Goal: Task Accomplishment & Management: Manage account settings

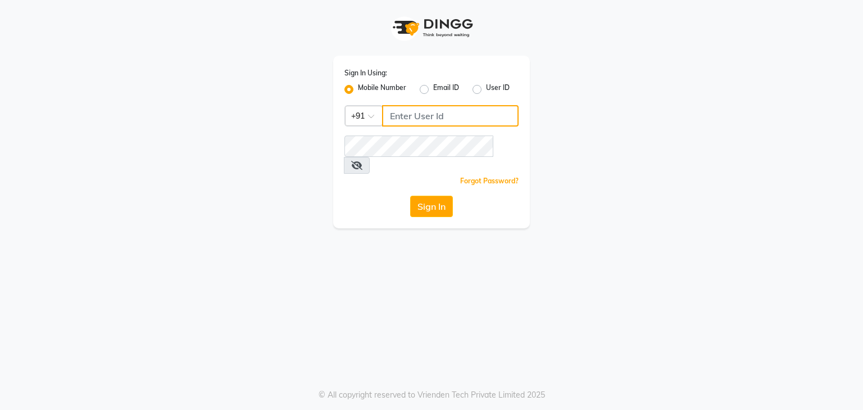
click at [412, 118] on input "Username" at bounding box center [450, 115] width 137 height 21
type input "9815682777"
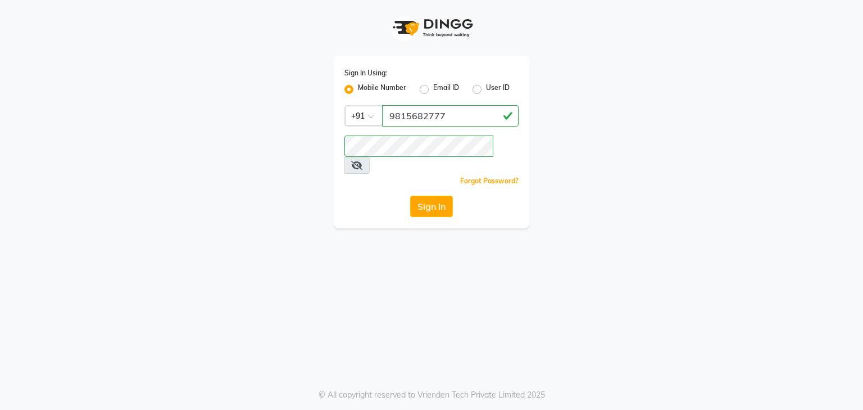
click at [363, 161] on icon at bounding box center [356, 165] width 11 height 9
click at [361, 161] on icon at bounding box center [356, 165] width 10 height 9
click at [438, 198] on button "Sign In" at bounding box center [431, 206] width 43 height 21
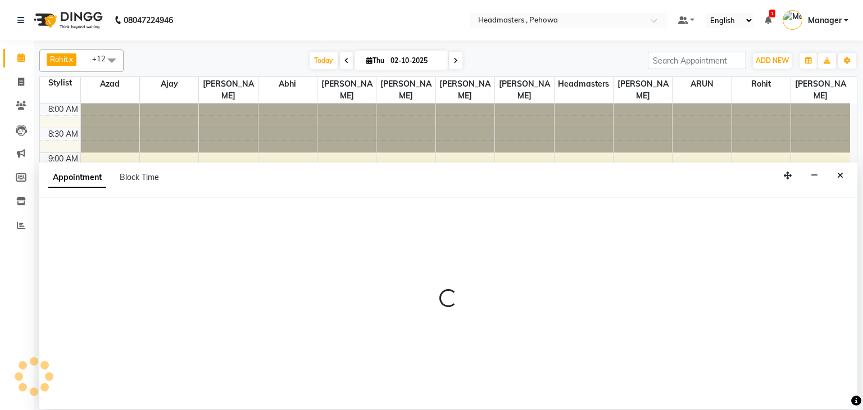
select select "70724"
select select "tentative"
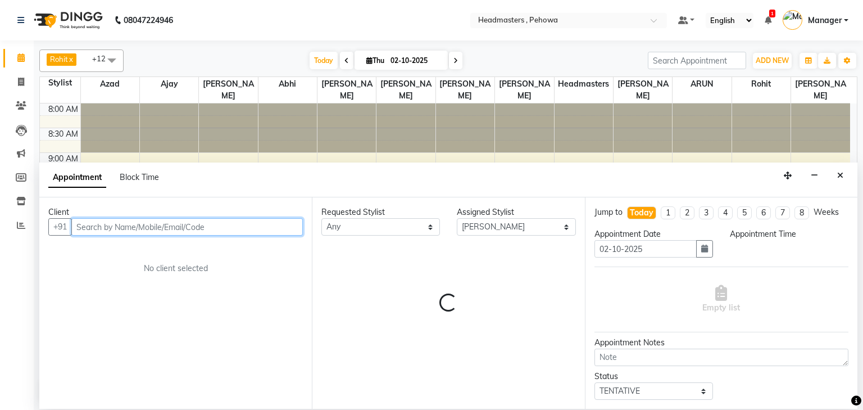
select select "570"
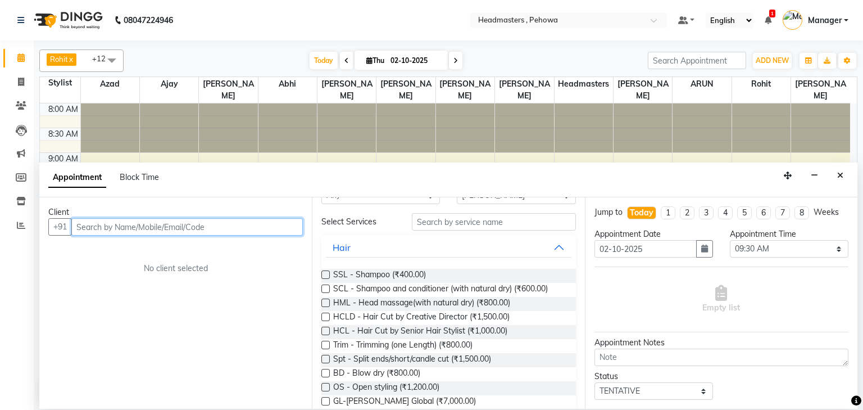
scroll to position [45, 0]
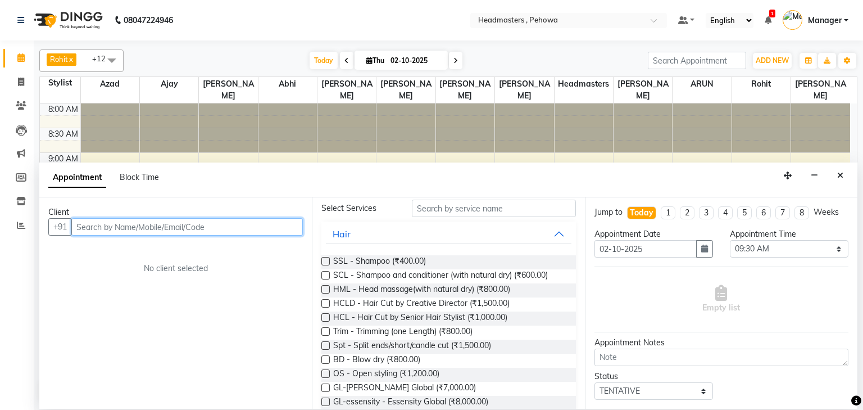
click at [200, 229] on input "text" at bounding box center [187, 226] width 232 height 17
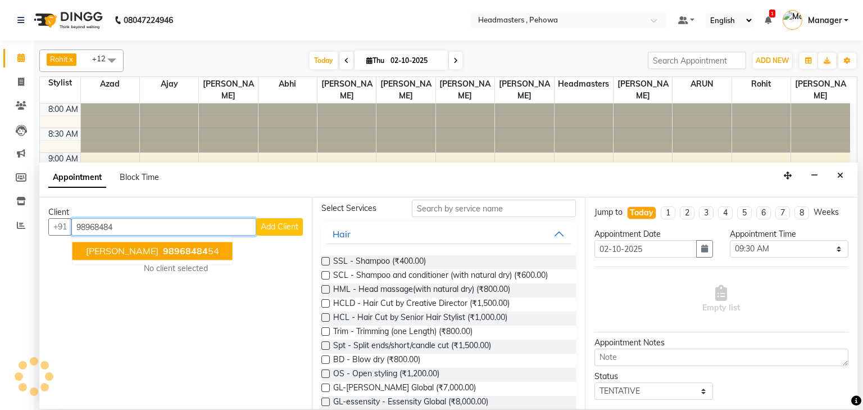
click at [179, 251] on ngb-highlight "98968484 54" at bounding box center [190, 251] width 58 height 11
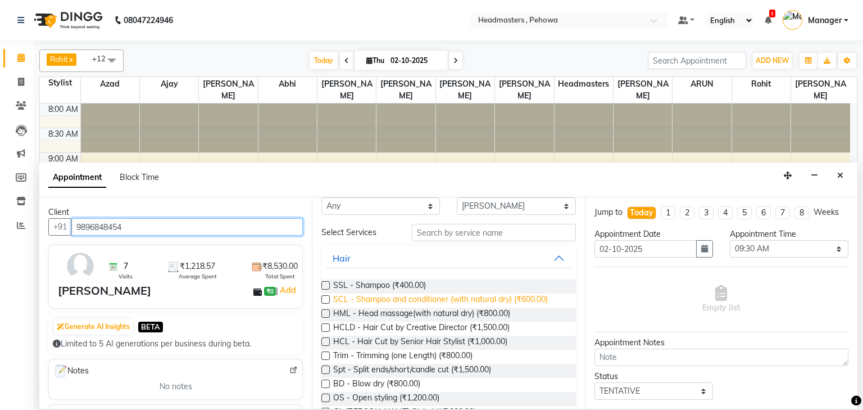
scroll to position [0, 0]
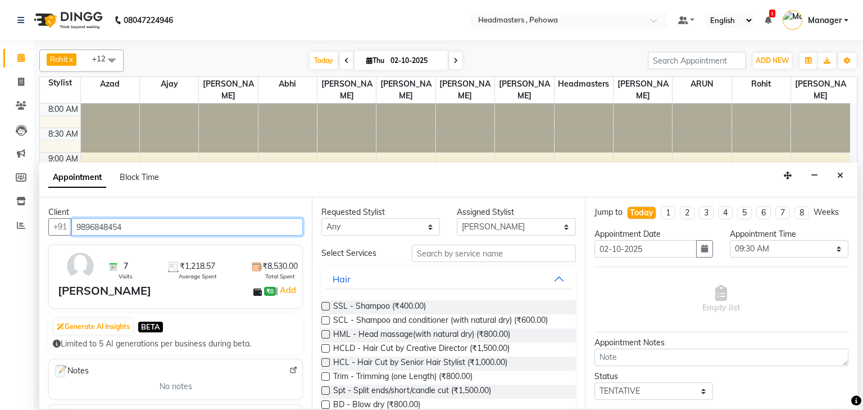
type input "9896848454"
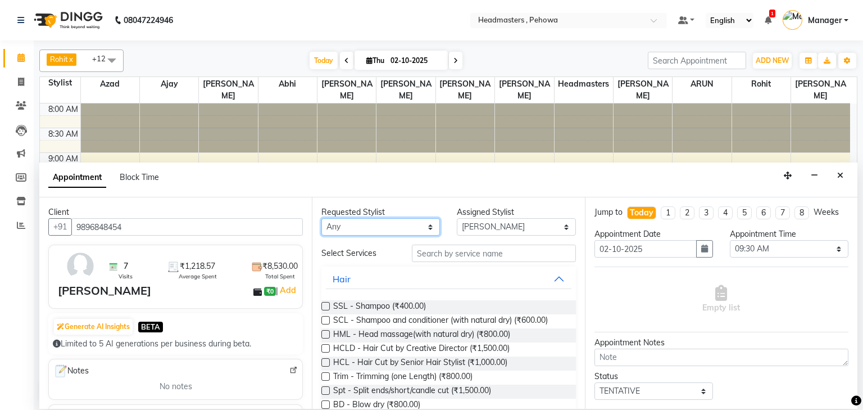
click at [414, 221] on select "Any [PERSON_NAME] [PERSON_NAME] [PERSON_NAME] [PERSON_NAME] Headmasters [PERSON…" at bounding box center [381, 226] width 119 height 17
select select "88381"
click at [322, 218] on select "Any [PERSON_NAME] [PERSON_NAME] [PERSON_NAME] [PERSON_NAME] Headmasters [PERSON…" at bounding box center [381, 226] width 119 height 17
select select "88381"
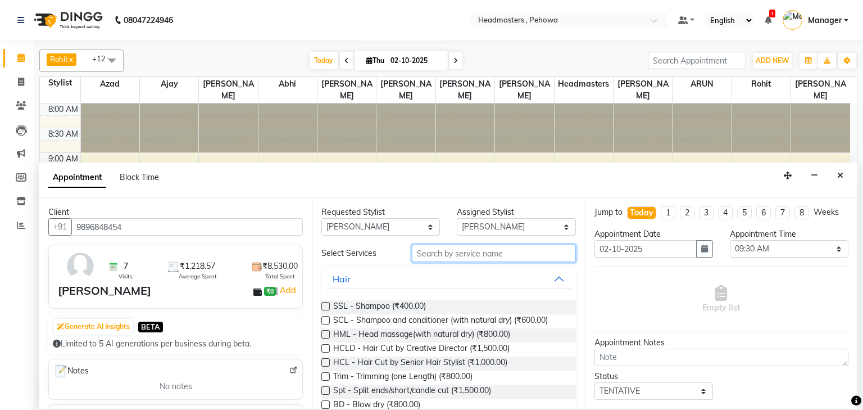
drag, startPoint x: 441, startPoint y: 256, endPoint x: 456, endPoint y: 247, distance: 17.4
click at [452, 249] on input "text" at bounding box center [494, 253] width 164 height 17
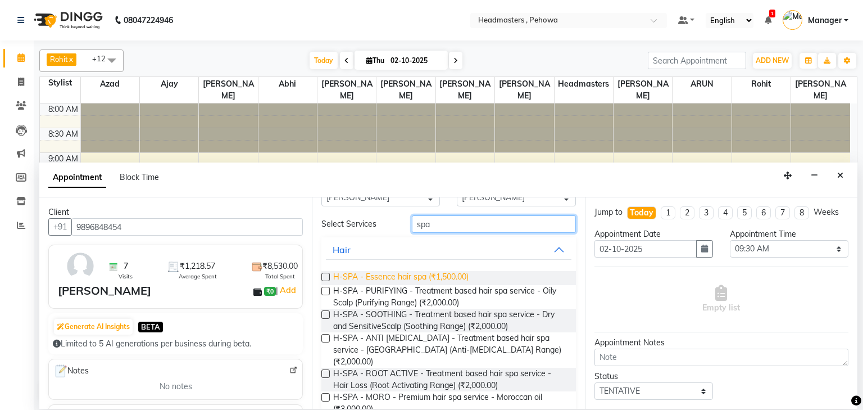
scroll to position [45, 0]
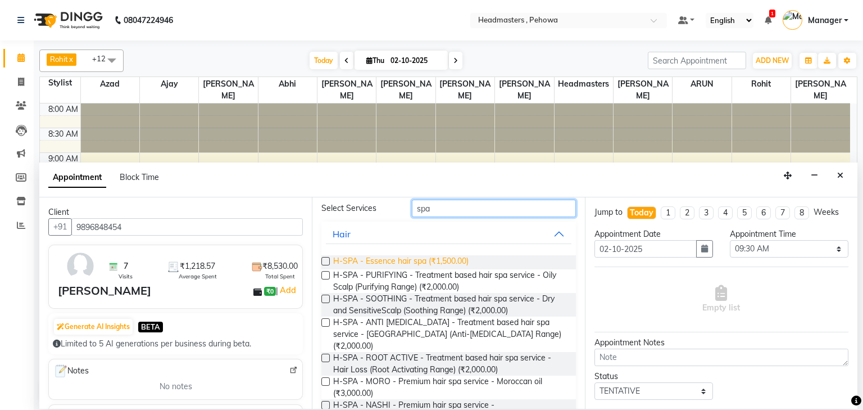
type input "spa"
click at [438, 263] on span "H-SPA - Essence hair spa (₹1,500.00)" at bounding box center [400, 262] width 135 height 14
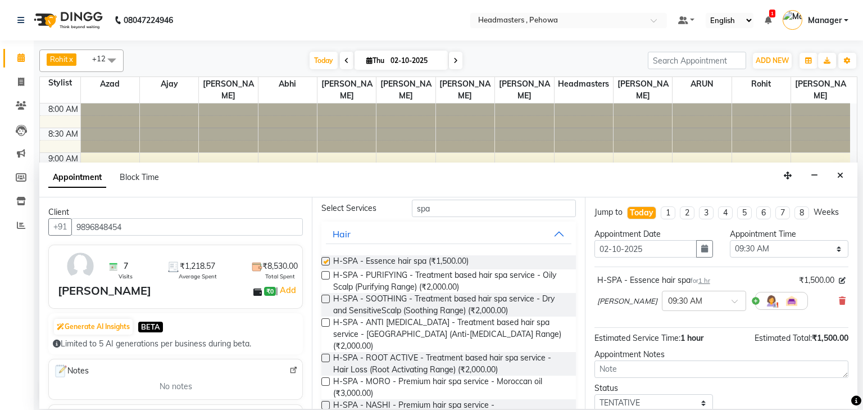
checkbox input "false"
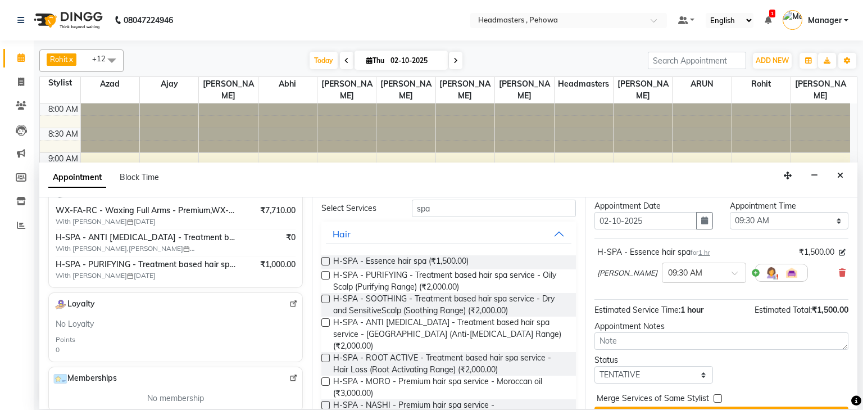
scroll to position [55, 0]
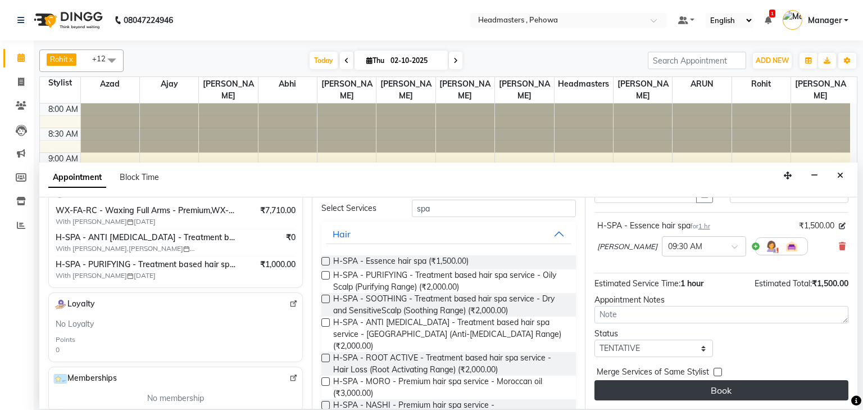
click at [772, 386] on button "Book" at bounding box center [722, 390] width 254 height 20
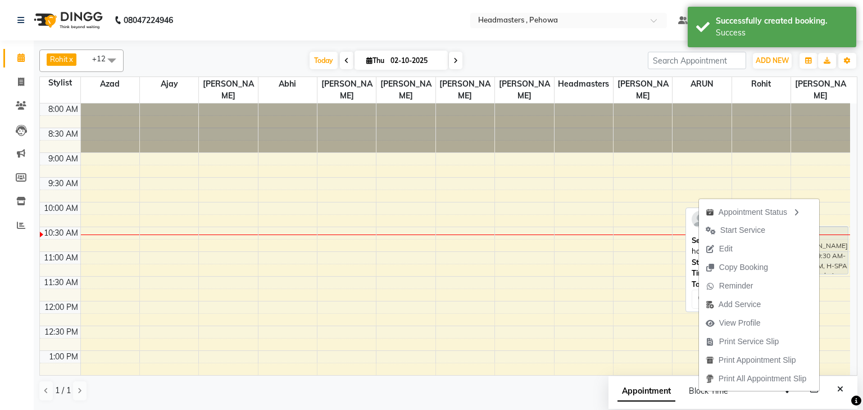
drag, startPoint x: 819, startPoint y: 174, endPoint x: 823, endPoint y: 225, distance: 51.9
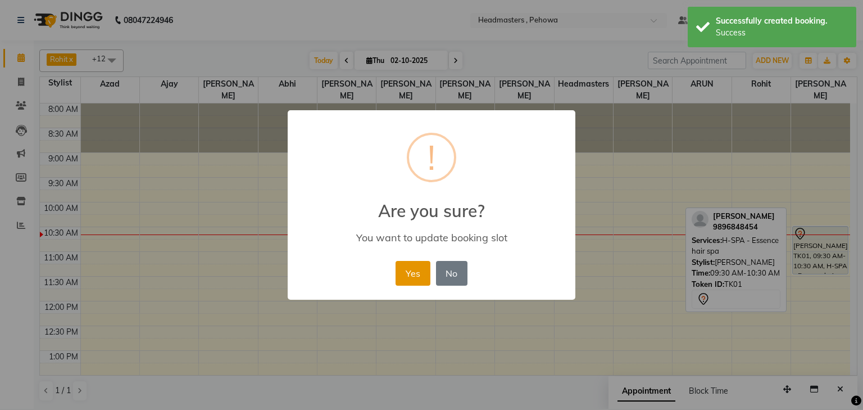
click at [418, 272] on button "Yes" at bounding box center [413, 273] width 34 height 25
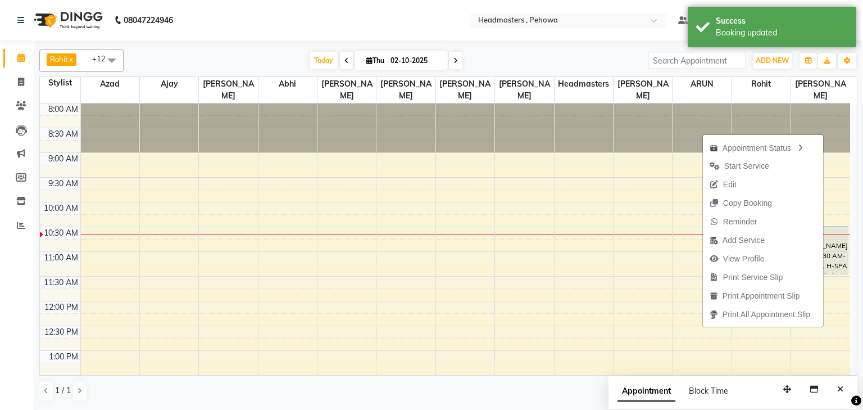
drag, startPoint x: 778, startPoint y: 277, endPoint x: 798, endPoint y: 277, distance: 20.2
click at [780, 277] on span "Print Service Slip" at bounding box center [746, 277] width 87 height 19
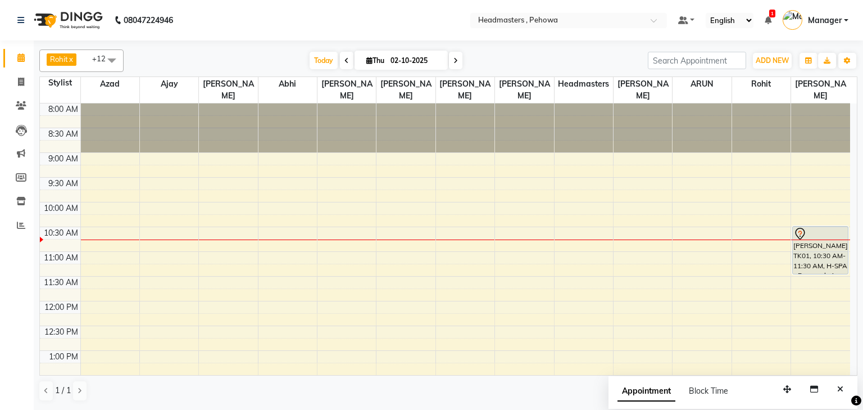
drag, startPoint x: 679, startPoint y: 100, endPoint x: 713, endPoint y: 123, distance: 41.3
click at [681, 103] on div at bounding box center [702, 127] width 58 height 49
drag, startPoint x: 863, startPoint y: 117, endPoint x: 863, endPoint y: 101, distance: 16.9
click at [863, 110] on div "Rohit x [PERSON_NAME] x Azad x ARUN x Headmasters x Ajay x Anas x [PERSON_NAME]…" at bounding box center [449, 224] width 830 height 368
click at [849, 39] on app-home "08047224946 Select Location × Headmasters , Pehowa Default Panel My Panel Engli…" at bounding box center [431, 204] width 863 height 409
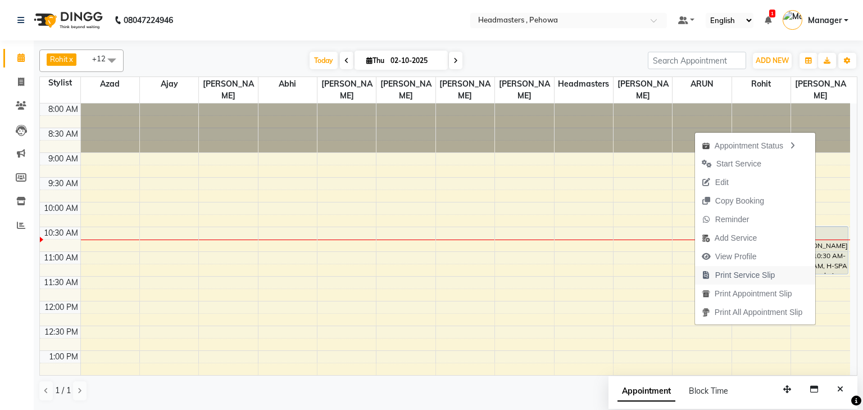
click at [765, 276] on span "Print Service Slip" at bounding box center [746, 275] width 60 height 12
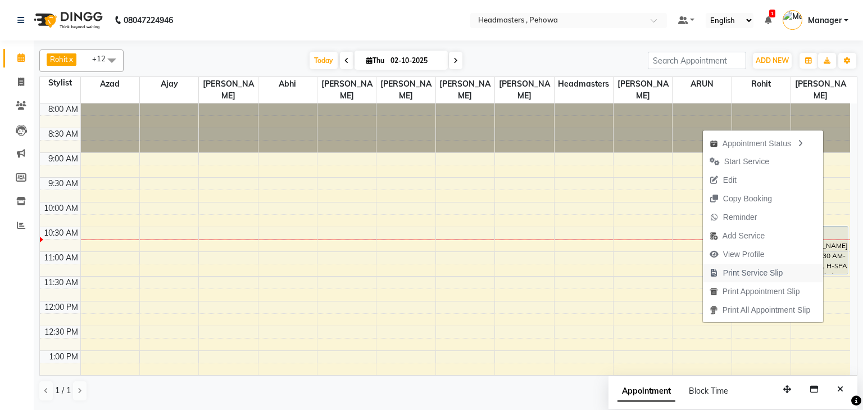
click at [753, 272] on span "Print Service Slip" at bounding box center [754, 273] width 60 height 12
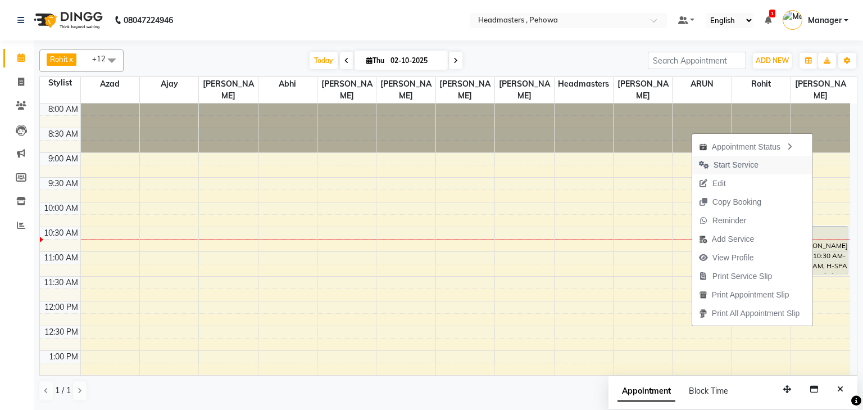
click at [743, 164] on span "Start Service" at bounding box center [736, 165] width 45 height 12
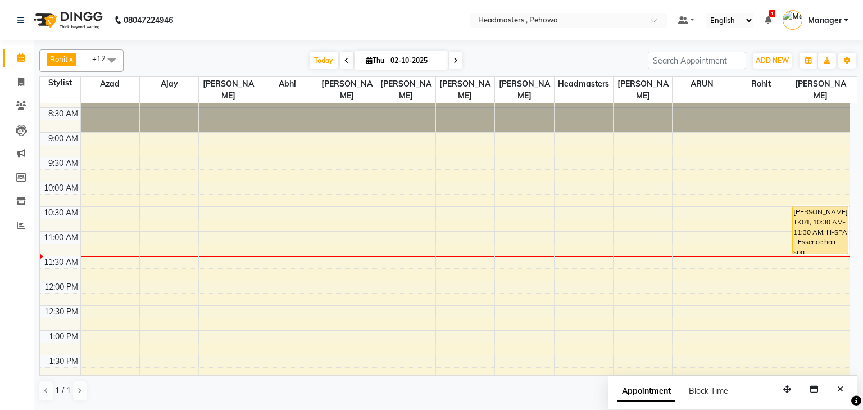
scroll to position [0, 0]
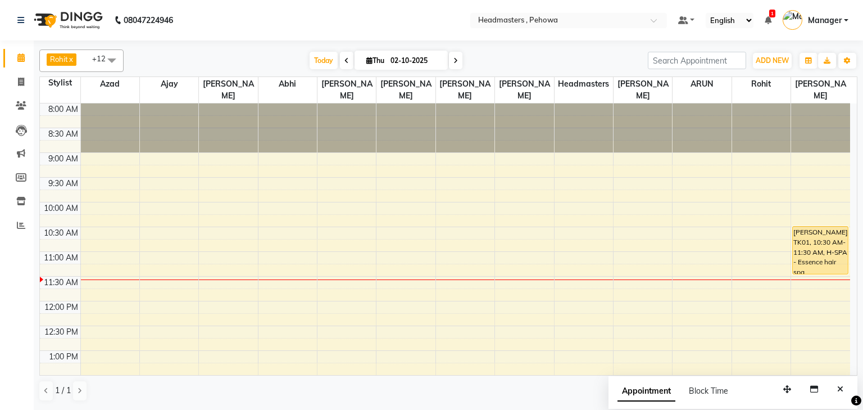
click at [345, 62] on icon at bounding box center [347, 60] width 4 height 7
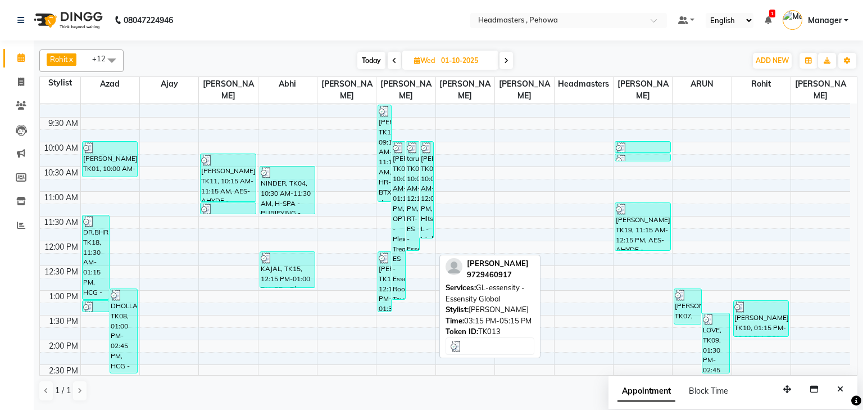
scroll to position [58, 0]
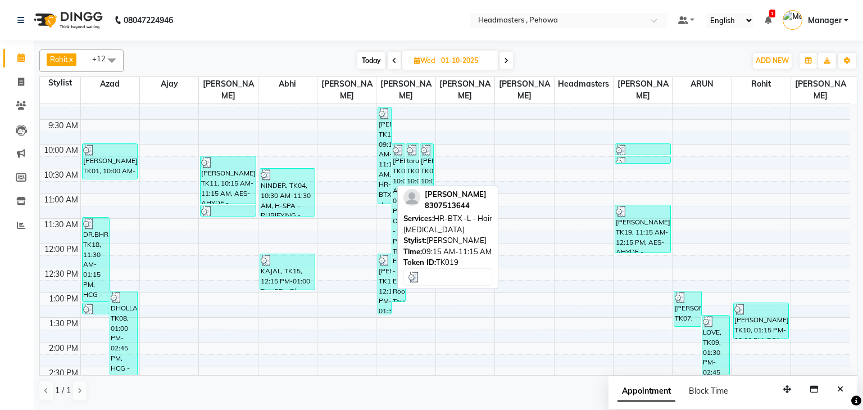
click at [381, 167] on div "[PERSON_NAME], TK19, 09:15 AM-11:15 AM, HR-BTX -L - Hair [MEDICAL_DATA]" at bounding box center [384, 155] width 13 height 96
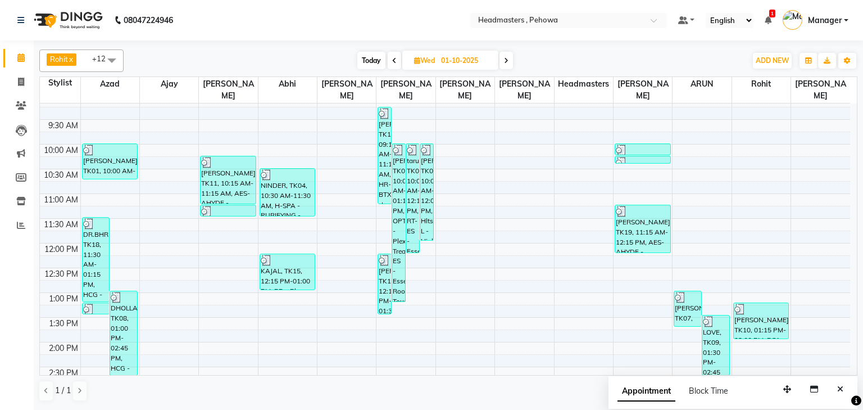
click at [503, 58] on span at bounding box center [506, 60] width 13 height 17
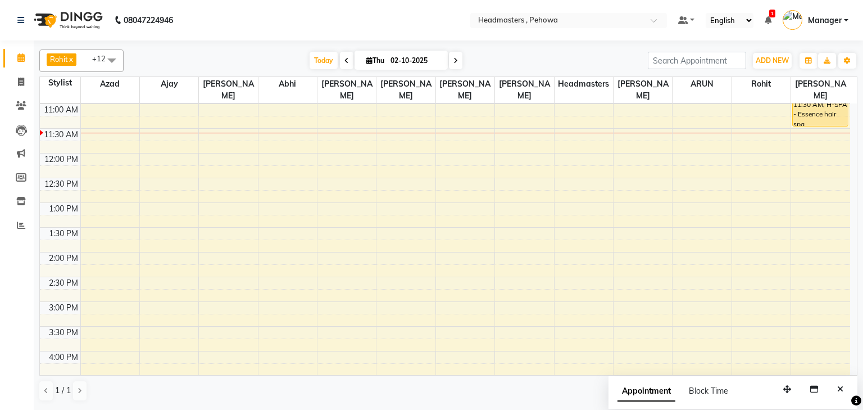
scroll to position [0, 0]
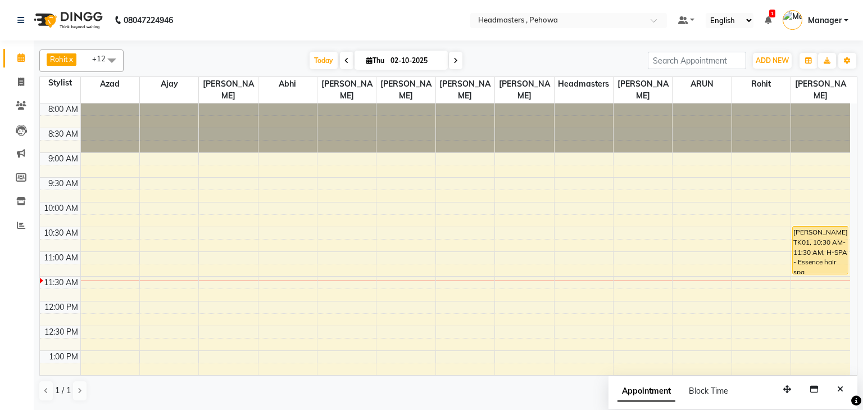
click at [347, 60] on span at bounding box center [346, 60] width 13 height 17
type input "01-10-2025"
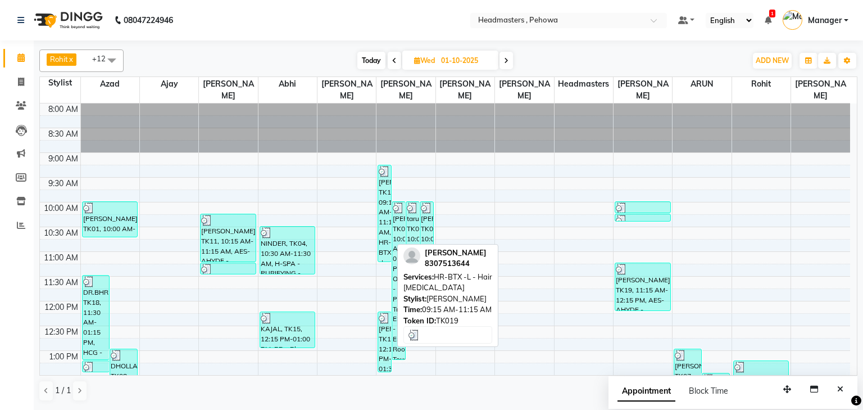
click at [386, 212] on div "[PERSON_NAME], TK19, 09:15 AM-11:15 AM, HR-BTX -L - Hair [MEDICAL_DATA]" at bounding box center [384, 213] width 13 height 96
select select "3"
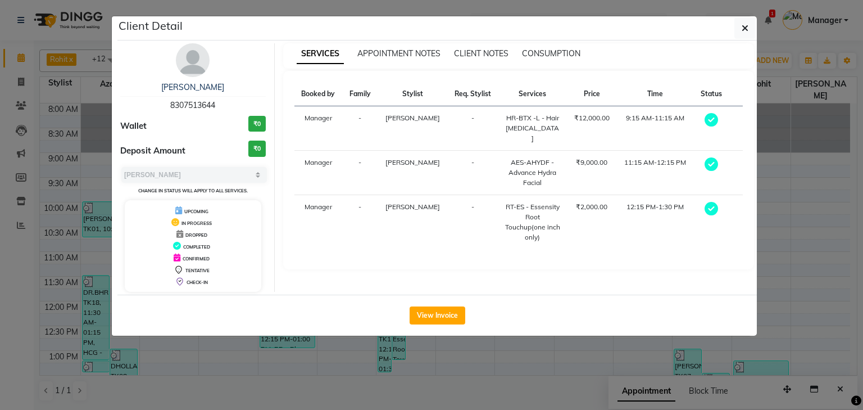
drag, startPoint x: 218, startPoint y: 103, endPoint x: 162, endPoint y: 103, distance: 55.7
click at [162, 103] on div "[PERSON_NAME] 8307513644" at bounding box center [193, 97] width 146 height 30
copy span "8307513644"
click at [747, 30] on icon "button" at bounding box center [745, 28] width 7 height 9
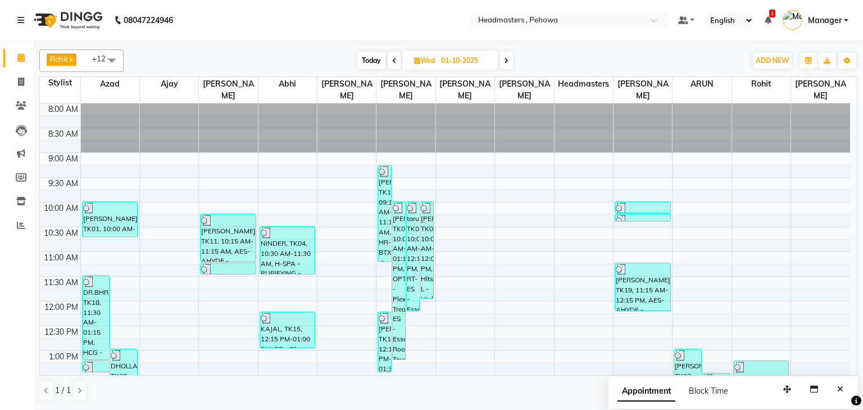
click at [508, 63] on icon at bounding box center [506, 60] width 4 height 7
type input "02-10-2025"
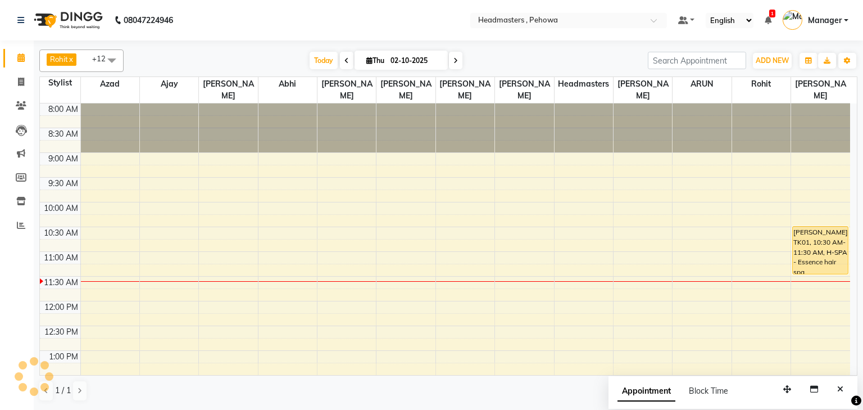
scroll to position [148, 0]
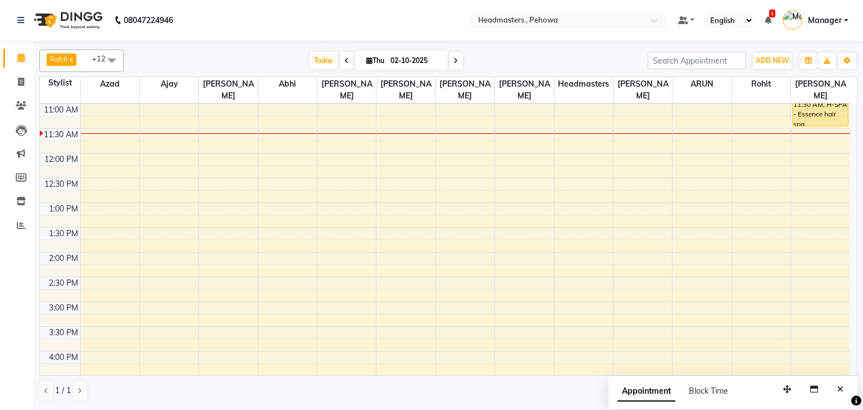
click at [385, 165] on td at bounding box center [465, 171] width 770 height 12
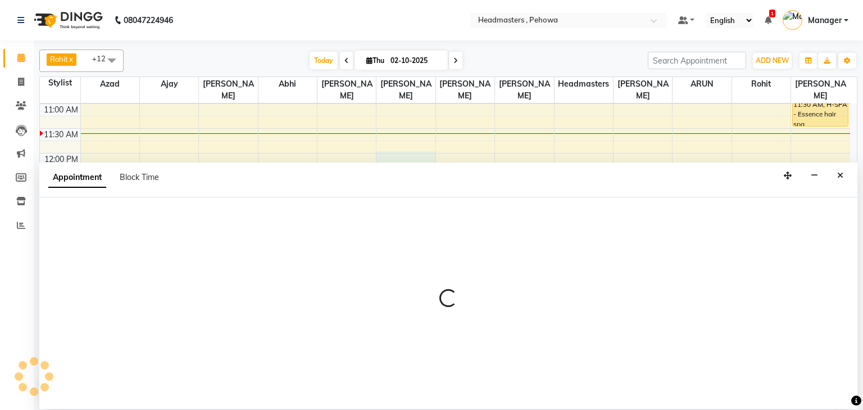
select select "69396"
select select "720"
select select "tentative"
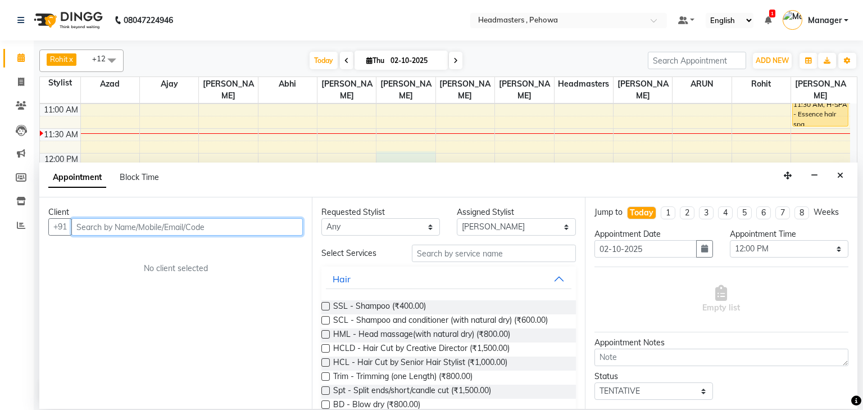
paste input "8307513644"
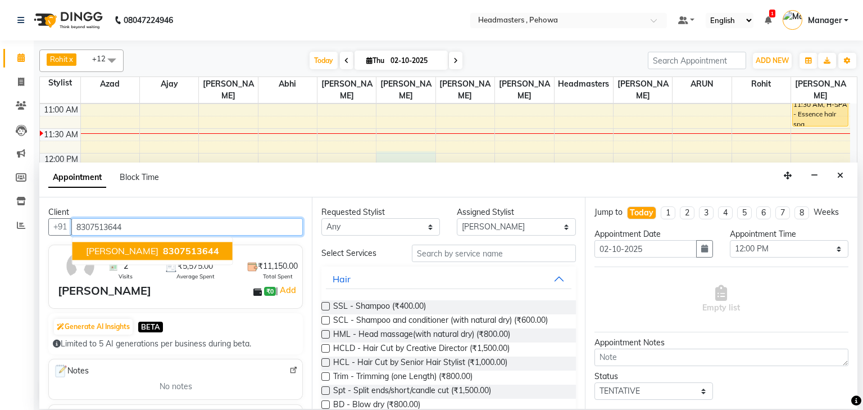
type input "8307513644"
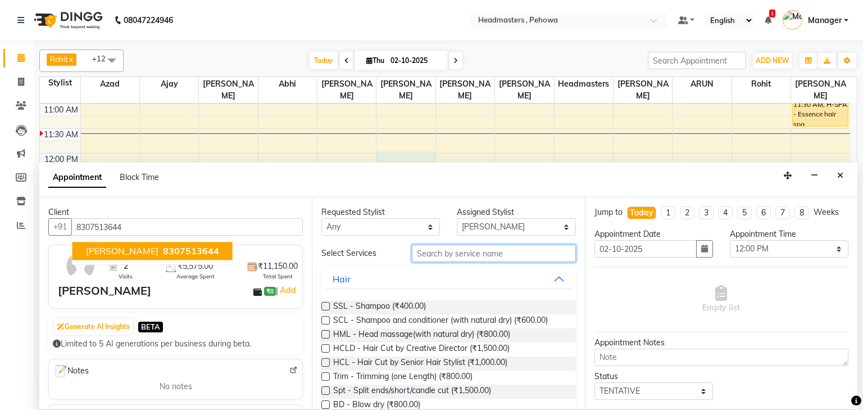
click at [488, 250] on input "text" at bounding box center [494, 253] width 164 height 17
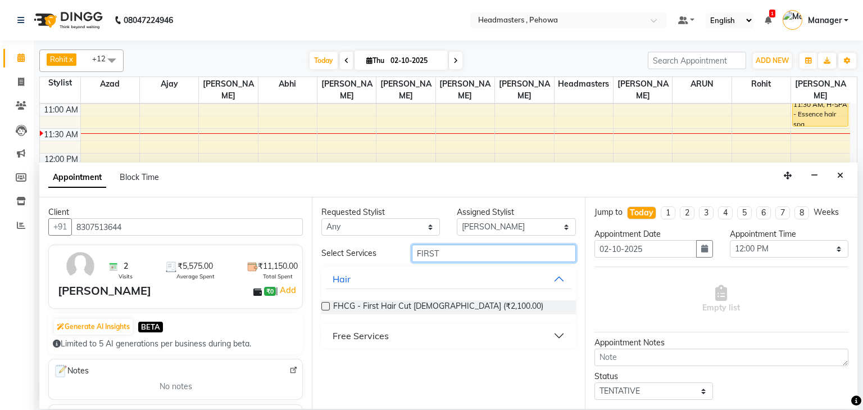
type input "FIRST"
click at [447, 329] on button "Free Services" at bounding box center [448, 335] width 245 height 20
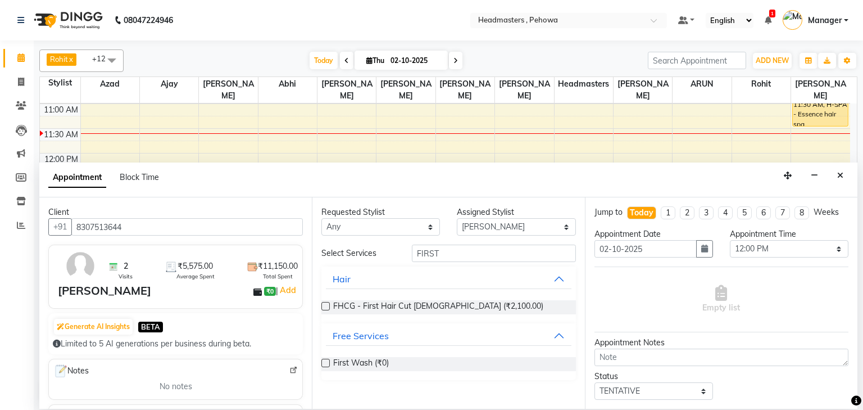
click at [325, 365] on label at bounding box center [326, 363] width 8 height 8
click at [325, 365] on input "checkbox" at bounding box center [325, 363] width 7 height 7
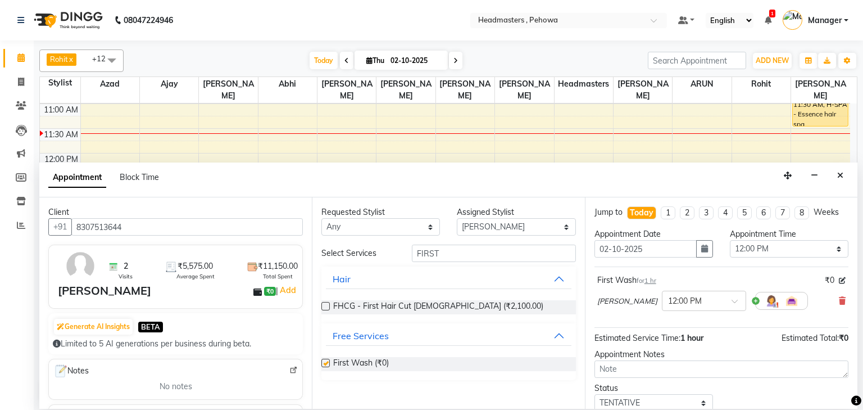
checkbox input "false"
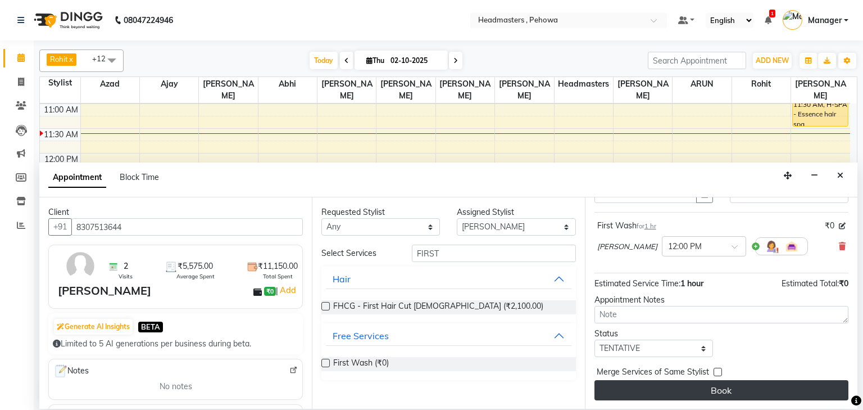
click at [619, 389] on button "Book" at bounding box center [722, 390] width 254 height 20
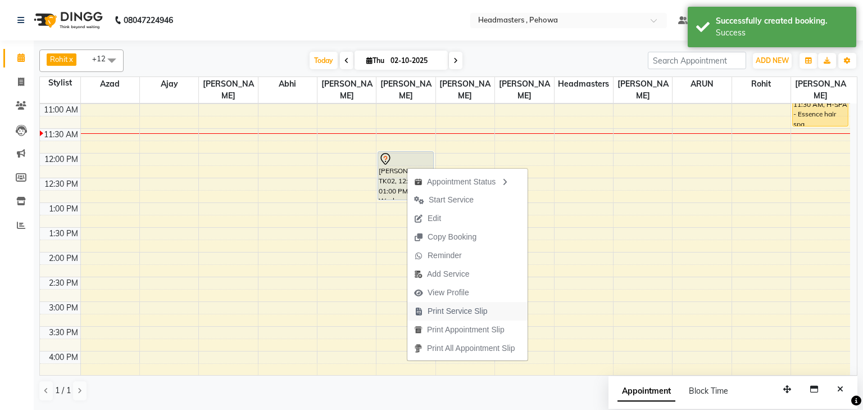
click at [441, 310] on span "Print Service Slip" at bounding box center [458, 311] width 60 height 12
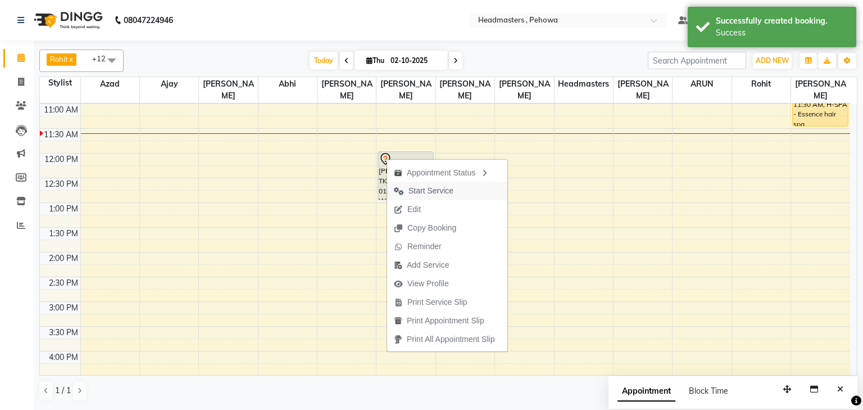
click at [409, 182] on span "Start Service" at bounding box center [423, 191] width 73 height 19
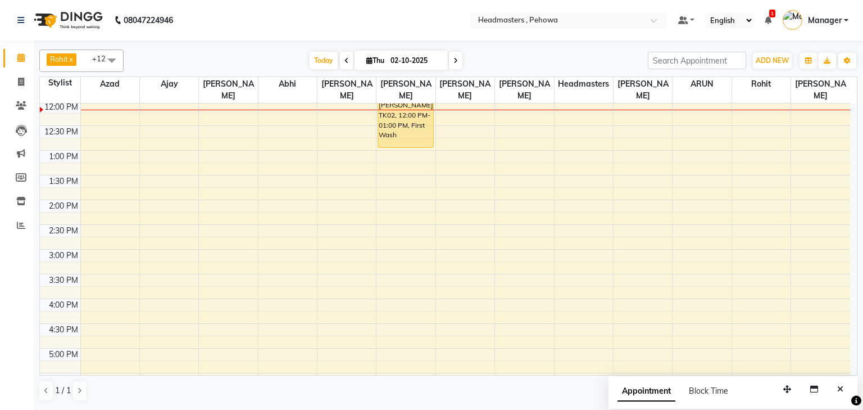
scroll to position [283, 0]
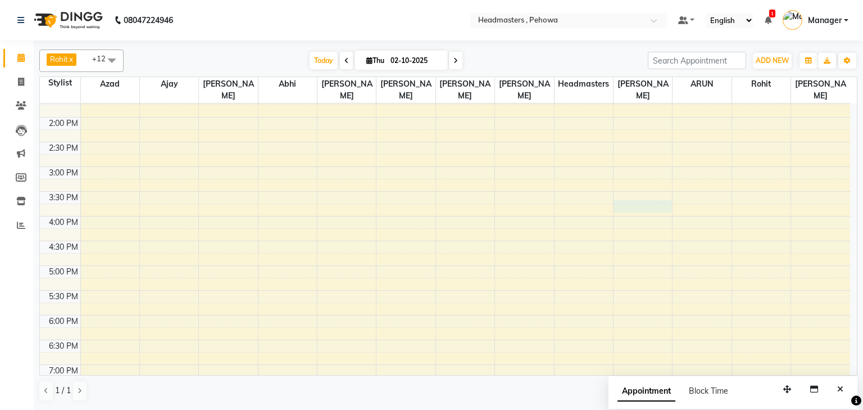
click at [667, 193] on div "8:00 AM 8:30 AM 9:00 AM 9:30 AM 10:00 AM 10:30 AM 11:00 AM 11:30 AM 12:00 PM 12…" at bounding box center [445, 167] width 811 height 692
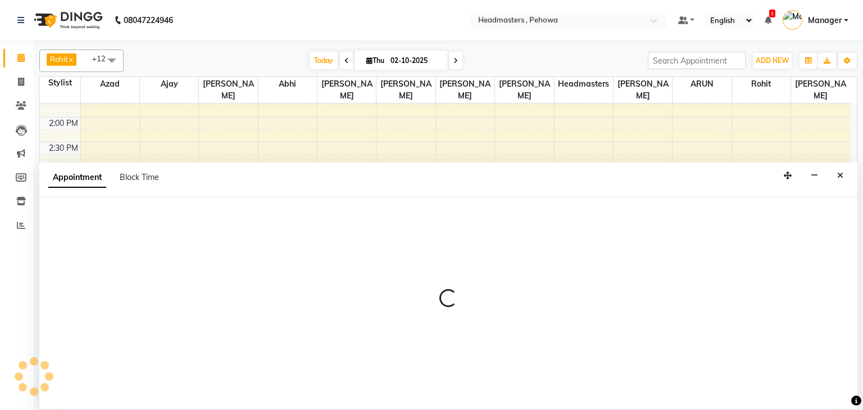
select select "79956"
select select "945"
select select "tentative"
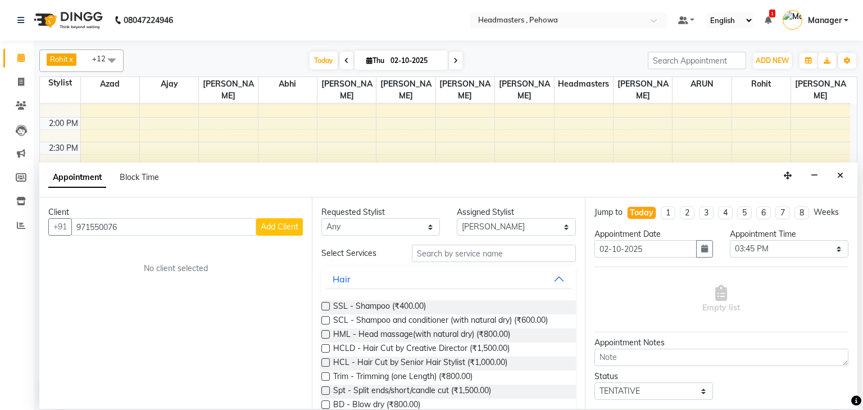
click at [108, 227] on input "971550076" at bounding box center [163, 226] width 185 height 17
type input "9715500076"
drag, startPoint x: 269, startPoint y: 228, endPoint x: 288, endPoint y: 172, distance: 58.8
click at [277, 210] on div "Client [PHONE_NUMBER] Add Client No client selected" at bounding box center [175, 302] width 273 height 211
click at [277, 225] on span "Add Client" at bounding box center [280, 226] width 38 height 10
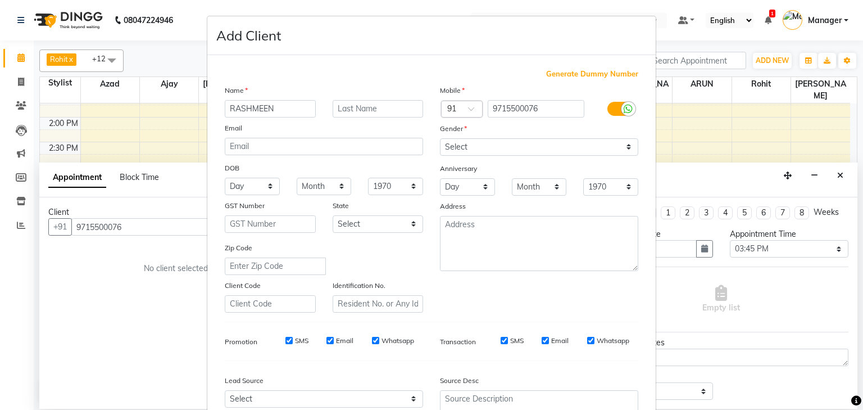
type input "RASHMEEN"
click at [588, 151] on select "Select [DEMOGRAPHIC_DATA] [DEMOGRAPHIC_DATA] Other Prefer Not To Say" at bounding box center [539, 146] width 198 height 17
select select "[DEMOGRAPHIC_DATA]"
click at [440, 139] on select "Select [DEMOGRAPHIC_DATA] [DEMOGRAPHIC_DATA] Other Prefer Not To Say" at bounding box center [539, 146] width 198 height 17
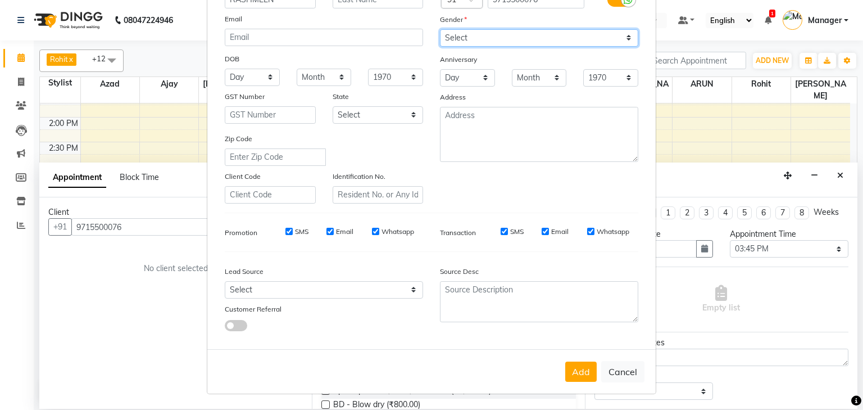
scroll to position [115, 0]
click at [584, 368] on button "Add" at bounding box center [581, 371] width 31 height 20
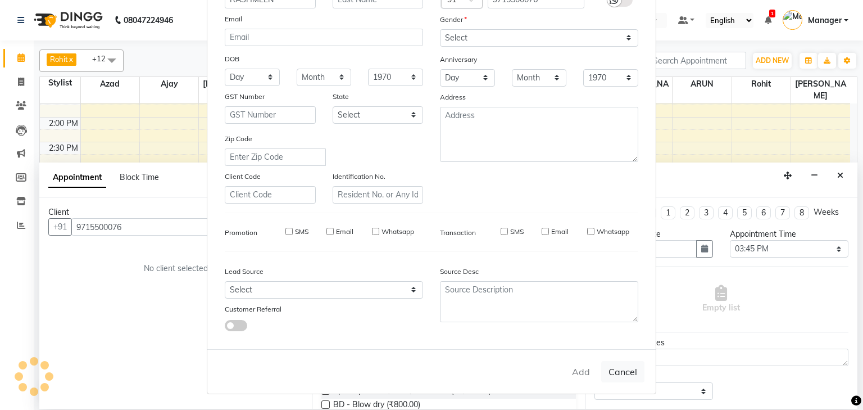
select select
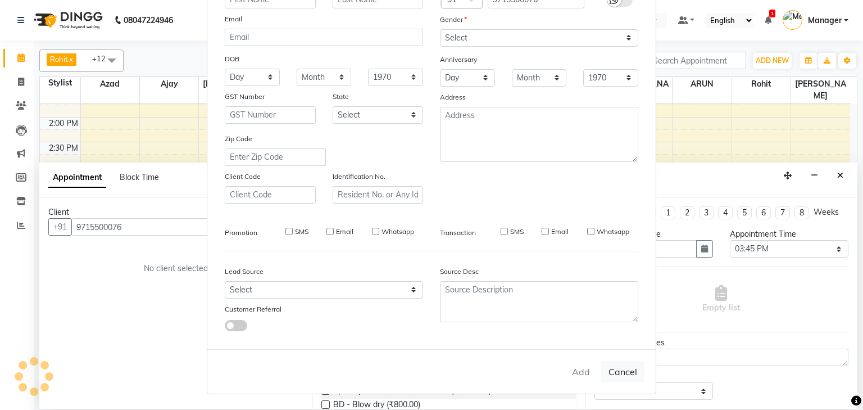
select select
checkbox input "false"
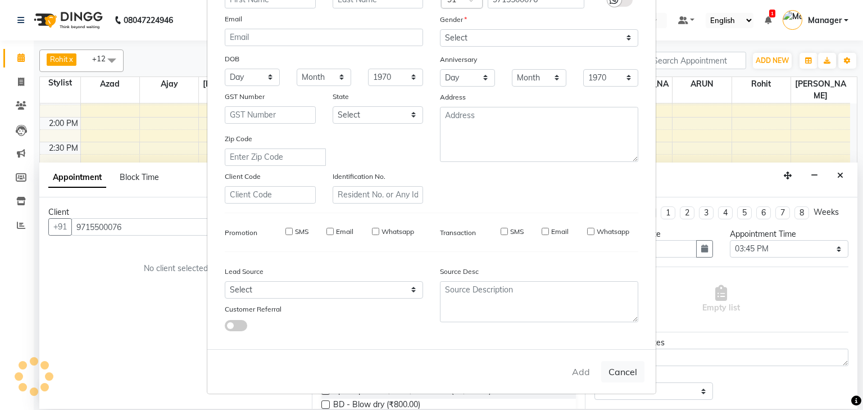
checkbox input "false"
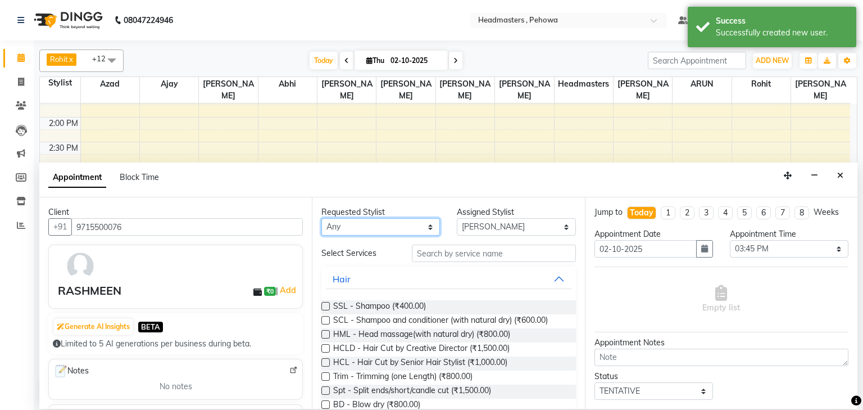
click at [383, 225] on select "Any [PERSON_NAME] [PERSON_NAME] [PERSON_NAME] [PERSON_NAME] Headmasters [PERSON…" at bounding box center [381, 226] width 119 height 17
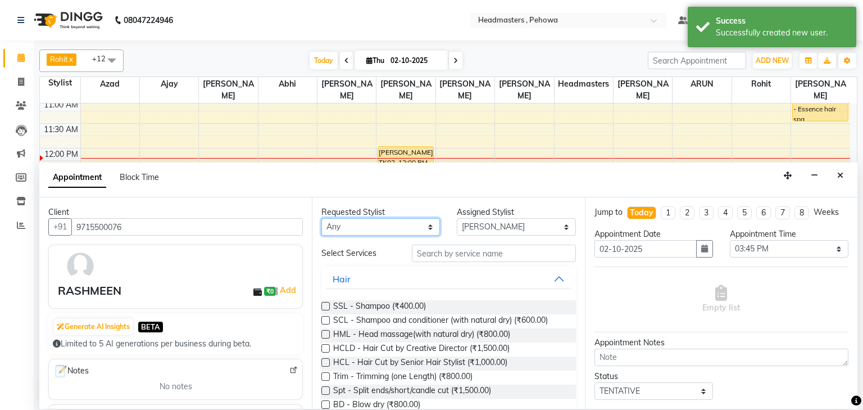
scroll to position [148, 0]
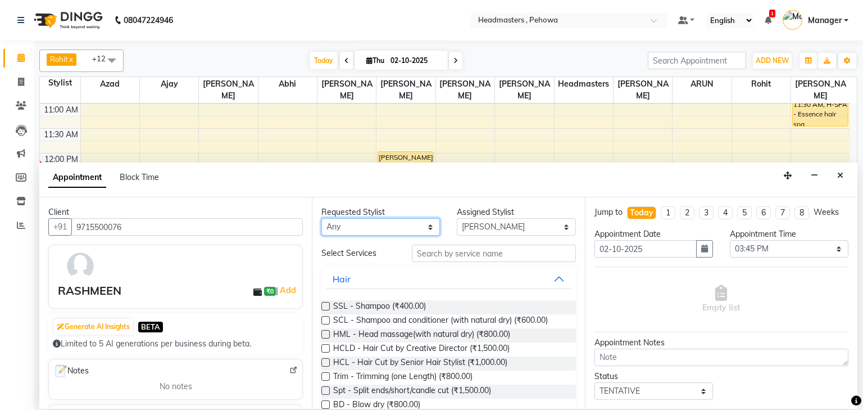
click at [335, 223] on select "Any [PERSON_NAME] [PERSON_NAME] [PERSON_NAME] [PERSON_NAME] Headmasters [PERSON…" at bounding box center [381, 226] width 119 height 17
select select "88381"
click at [322, 218] on select "Any [PERSON_NAME] [PERSON_NAME] [PERSON_NAME] [PERSON_NAME] Headmasters [PERSON…" at bounding box center [381, 226] width 119 height 17
select select "88381"
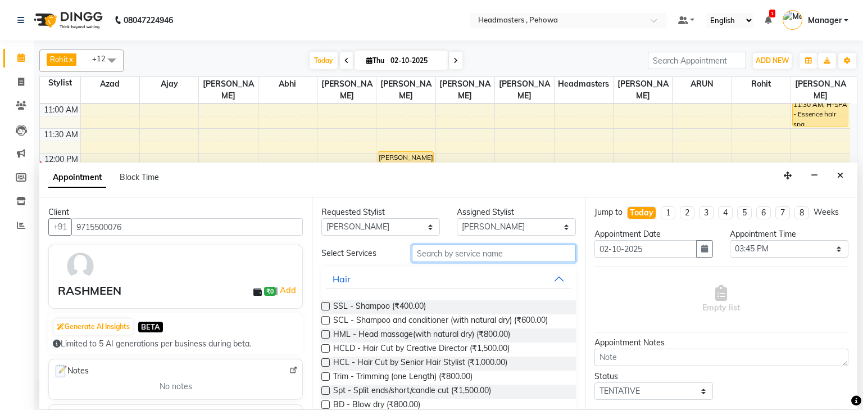
click at [487, 255] on input "text" at bounding box center [494, 253] width 164 height 17
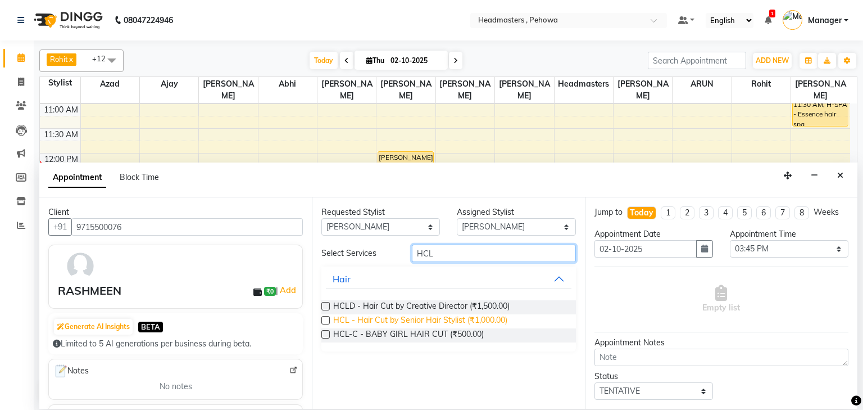
type input "HCL"
drag, startPoint x: 453, startPoint y: 327, endPoint x: 445, endPoint y: 320, distance: 9.9
click at [452, 327] on span "HCL - Hair Cut by Senior Hair Stylist (₹1,000.00)" at bounding box center [420, 321] width 174 height 14
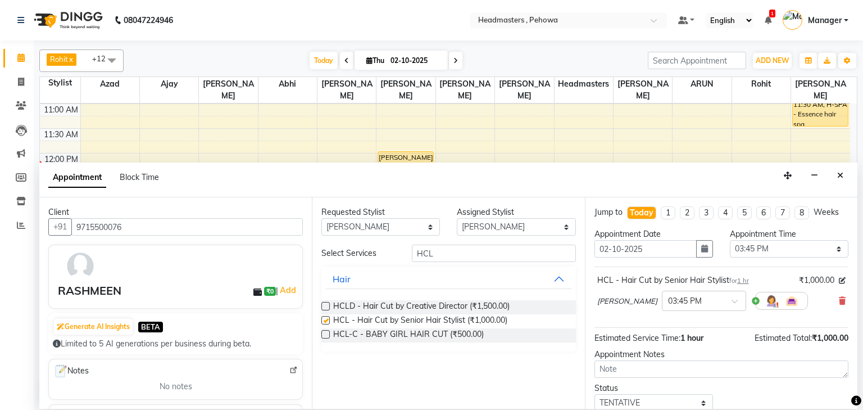
checkbox input "false"
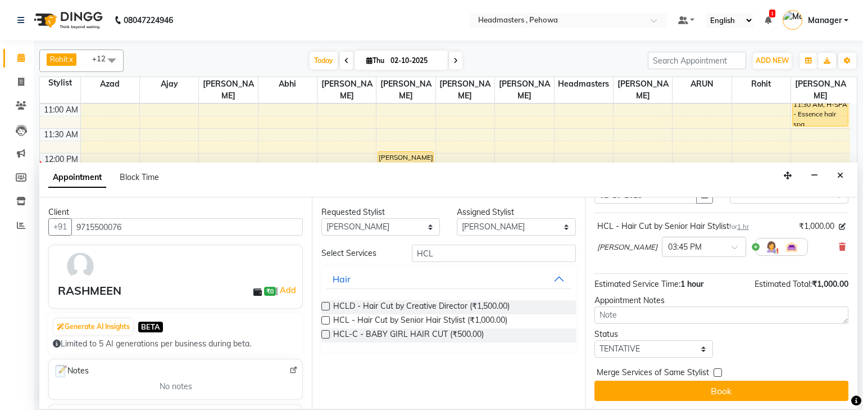
scroll to position [55, 0]
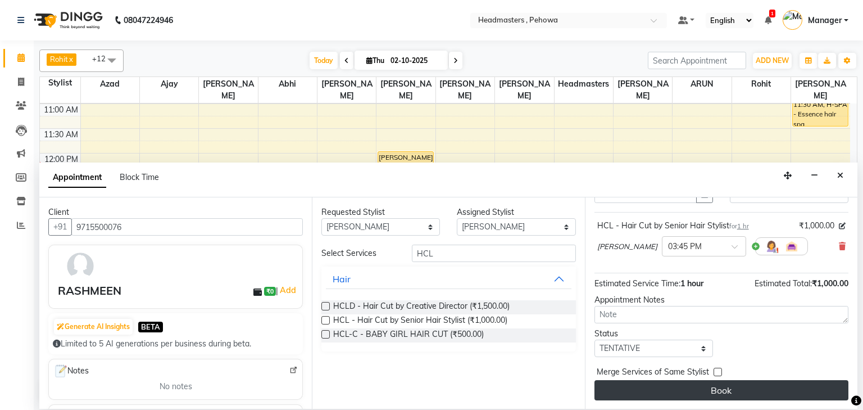
click at [698, 391] on button "Book" at bounding box center [722, 390] width 254 height 20
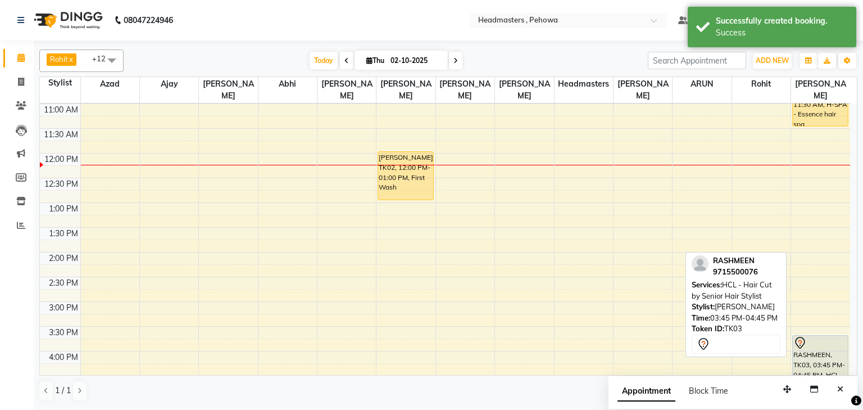
click at [817, 336] on div at bounding box center [821, 342] width 54 height 13
select select "7"
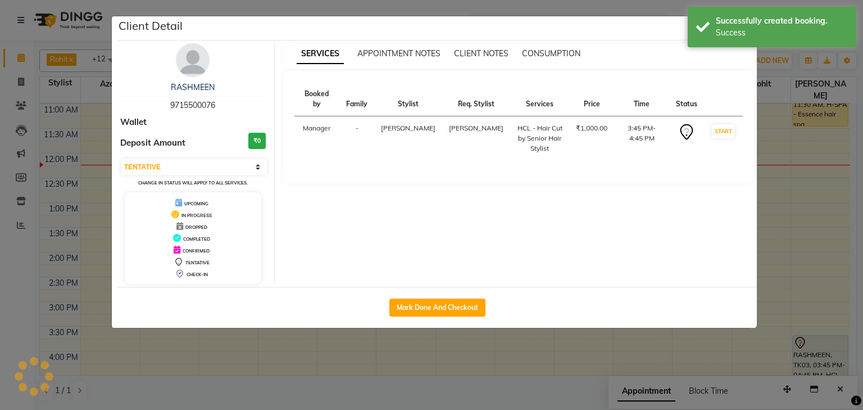
click at [808, 253] on ngb-modal-window "Client Detail RASHMEEN 9715500076 Wallet Deposit Amount ₹0 Select IN SERVICE CO…" at bounding box center [431, 205] width 863 height 410
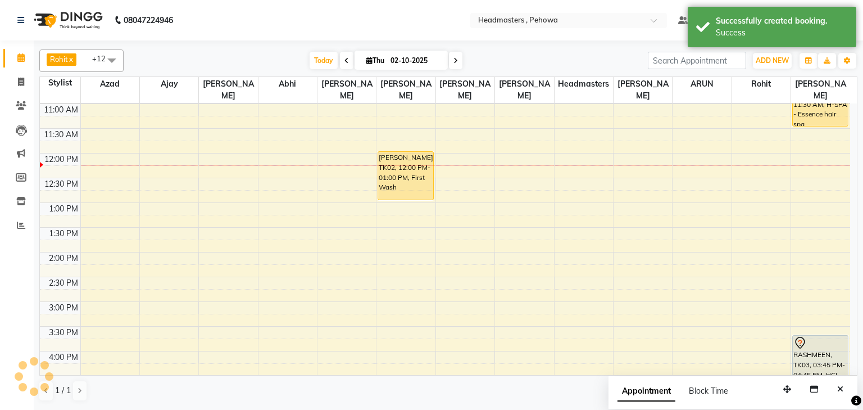
click at [808, 253] on ngb-modal-window "Client Detail RASHMEEN 9715500076 Wallet Deposit Amount ₹0 Select IN SERVICE CO…" at bounding box center [431, 205] width 863 height 410
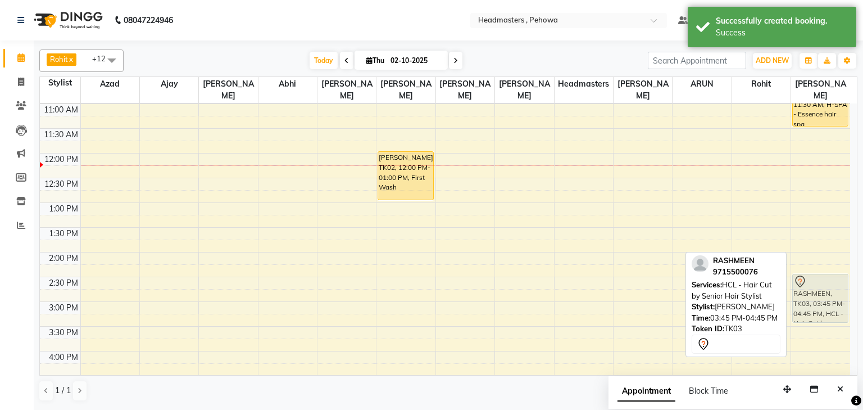
drag, startPoint x: 821, startPoint y: 336, endPoint x: 793, endPoint y: 150, distance: 188.1
click at [793, 150] on div "[PERSON_NAME], TK01, 10:30 AM-11:30 AM, H-SPA - Essence hair spa RASHMEEN, TK03…" at bounding box center [821, 302] width 59 height 692
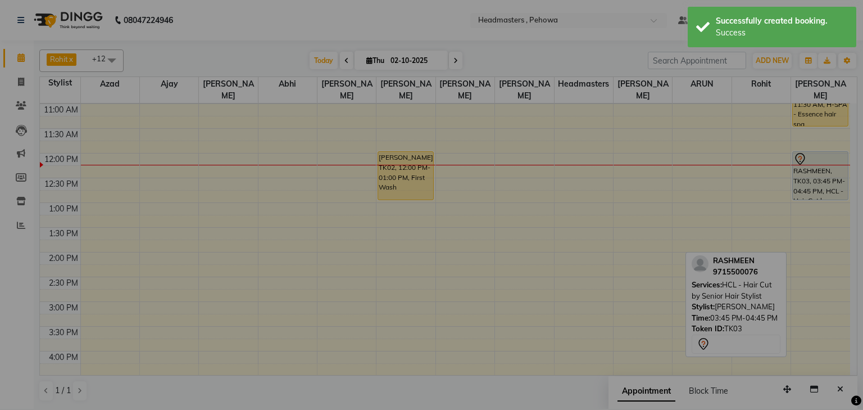
drag, startPoint x: 793, startPoint y: 150, endPoint x: 797, endPoint y: 157, distance: 8.0
click at [795, 155] on div "× ! Are you sure? You want to update booking slot Yes No No" at bounding box center [431, 205] width 863 height 410
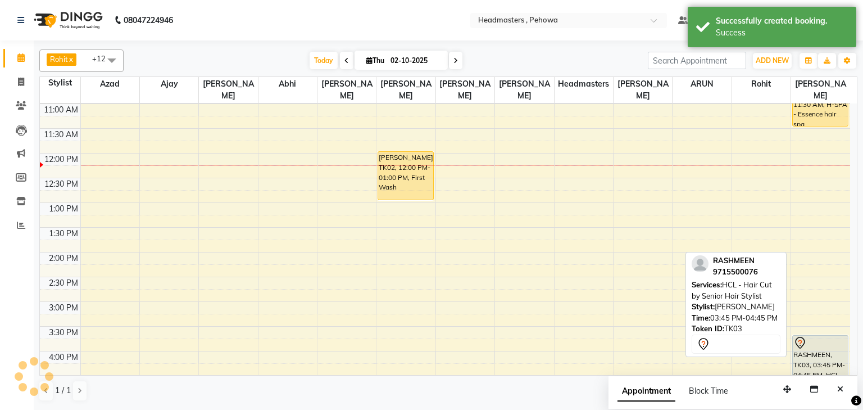
click at [806, 161] on div "8:00 AM 8:30 AM 9:00 AM 9:30 AM 10:00 AM 10:30 AM 11:00 AM 11:30 AM 12:00 PM 12…" at bounding box center [445, 302] width 811 height 692
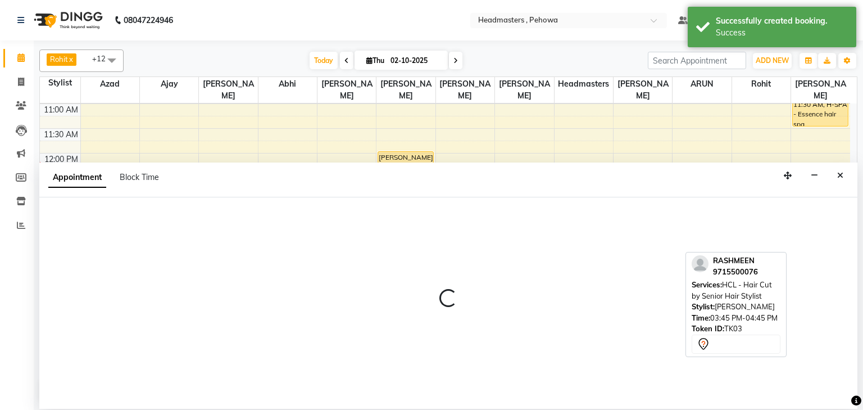
select select "88381"
select select "735"
select select "tentative"
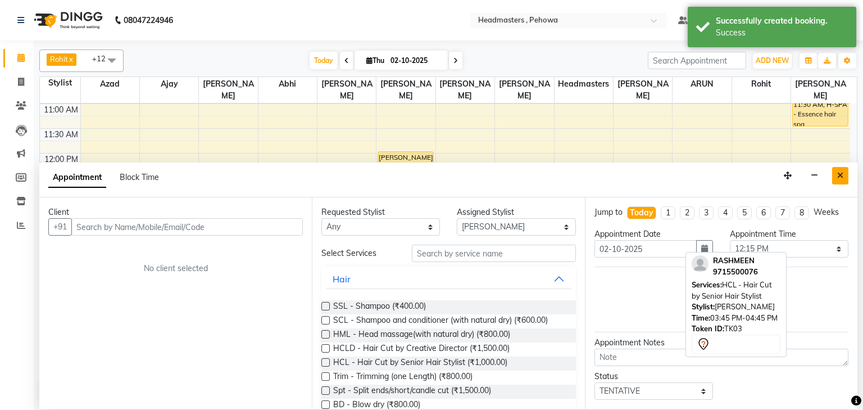
click at [836, 171] on button "Close" at bounding box center [841, 175] width 16 height 17
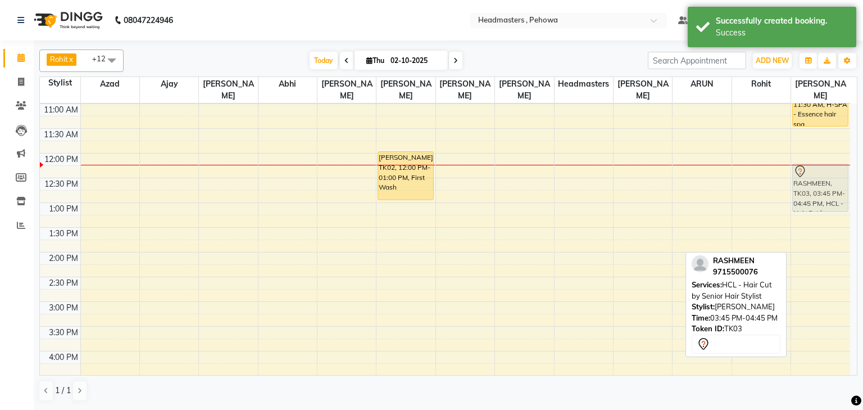
drag, startPoint x: 823, startPoint y: 337, endPoint x: 828, endPoint y: 169, distance: 168.1
click at [828, 169] on div "[PERSON_NAME], TK01, 10:30 AM-11:30 AM, H-SPA - Essence hair spa RASHMEEN, TK03…" at bounding box center [821, 302] width 59 height 692
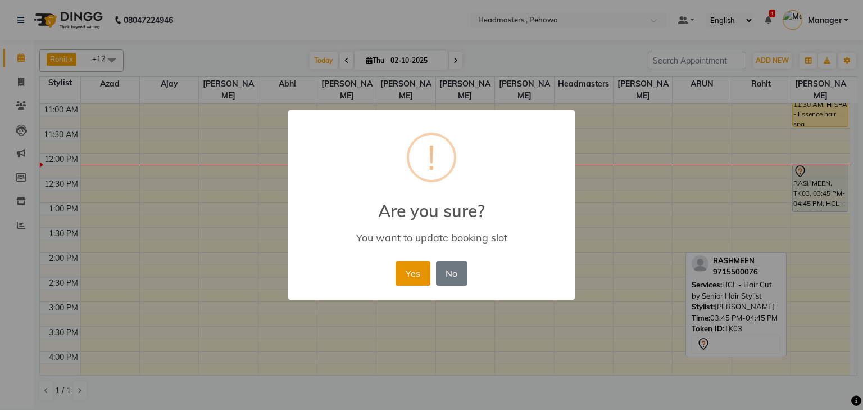
click at [397, 273] on button "Yes" at bounding box center [413, 273] width 34 height 25
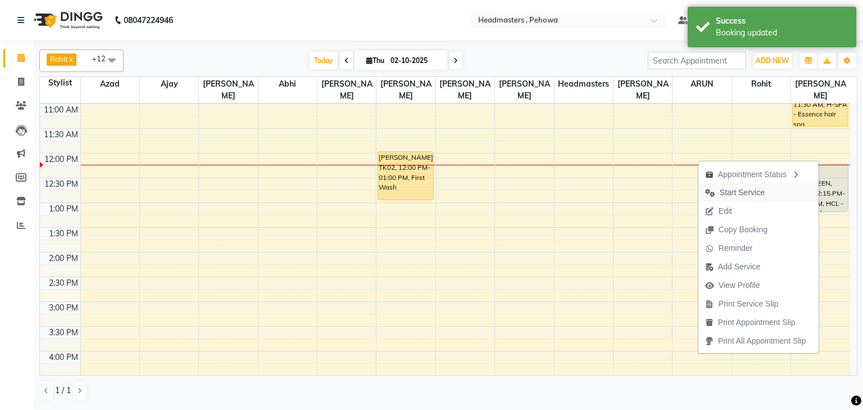
click at [767, 191] on span "Start Service" at bounding box center [735, 192] width 73 height 19
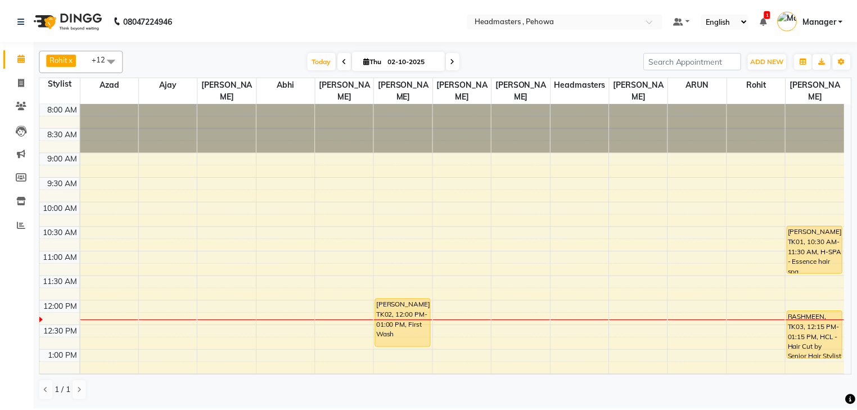
scroll to position [0, 0]
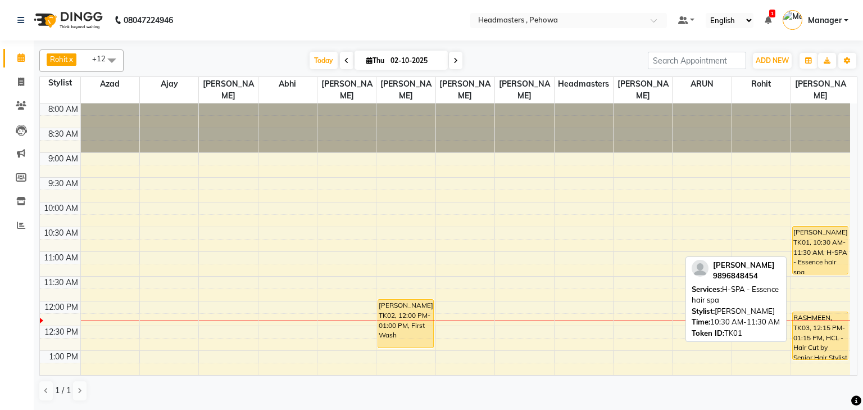
click at [818, 248] on div "[PERSON_NAME], TK01, 10:30 AM-11:30 AM, H-SPA - Essence hair spa" at bounding box center [820, 250] width 55 height 47
click at [801, 246] on div "[PERSON_NAME], TK01, 10:30 AM-11:30 AM, H-SPA - Essence hair spa" at bounding box center [820, 250] width 55 height 47
select select "1"
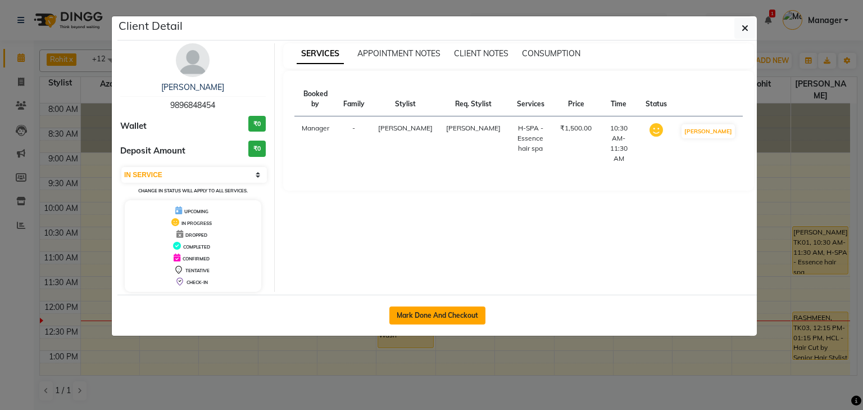
click at [462, 318] on button "Mark Done And Checkout" at bounding box center [438, 315] width 96 height 18
select select "7727"
select select "service"
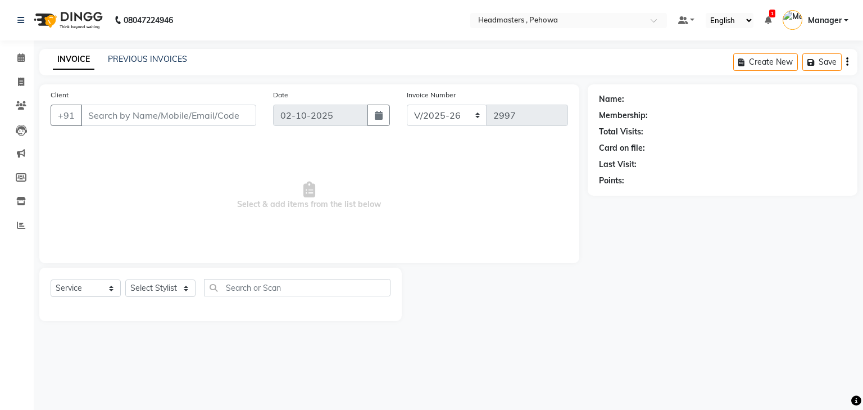
type input "9896848454"
select select "88381"
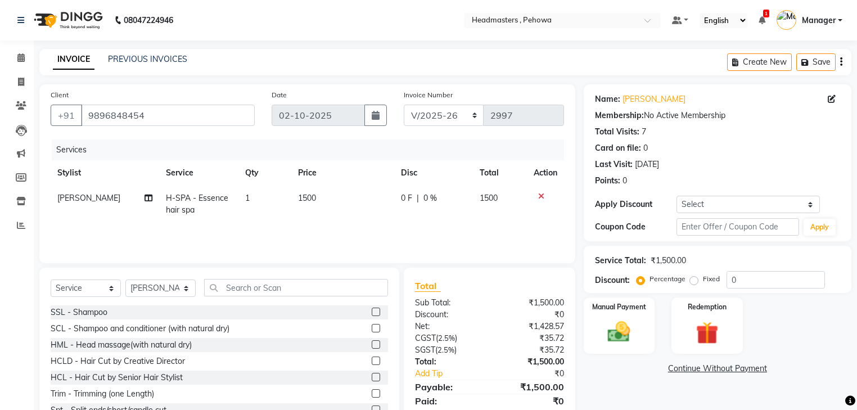
click at [195, 202] on span "H-SPA - Essence hair spa" at bounding box center [197, 204] width 62 height 22
select select "88381"
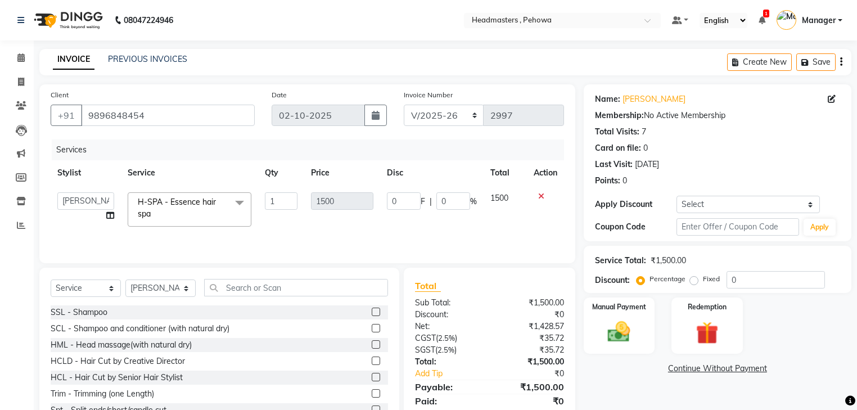
click at [207, 205] on span "H-SPA - Essence hair spa" at bounding box center [177, 208] width 78 height 22
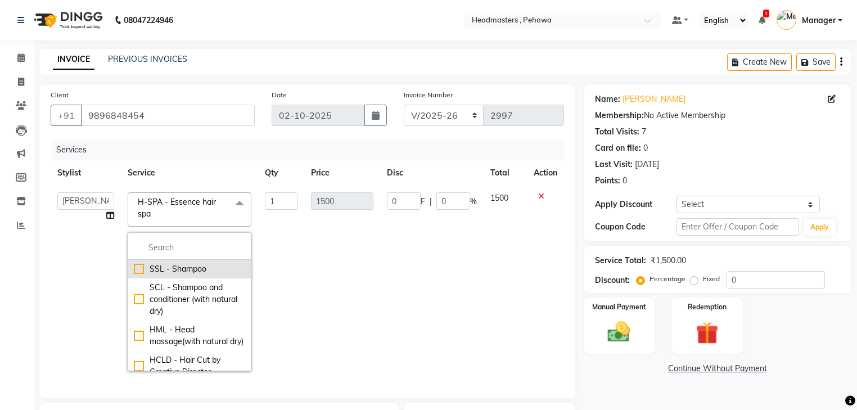
drag, startPoint x: 204, startPoint y: 254, endPoint x: 227, endPoint y: 261, distance: 24.2
click at [209, 257] on li at bounding box center [189, 248] width 123 height 24
click at [166, 240] on li at bounding box center [189, 248] width 123 height 24
click at [202, 250] on input "multiselect-search" at bounding box center [189, 248] width 111 height 12
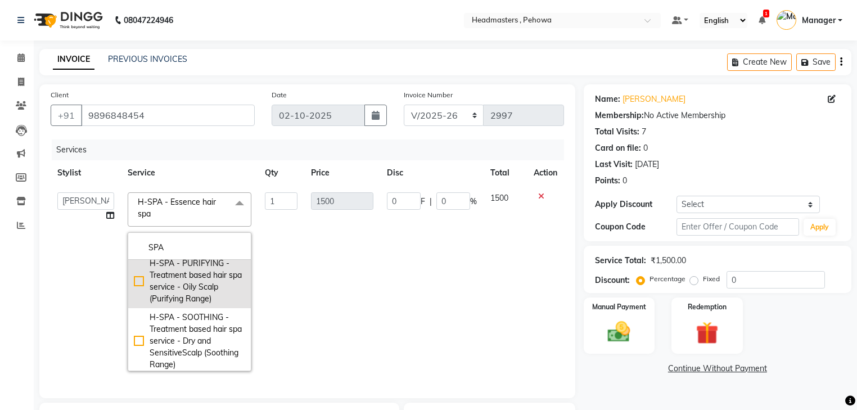
scroll to position [45, 0]
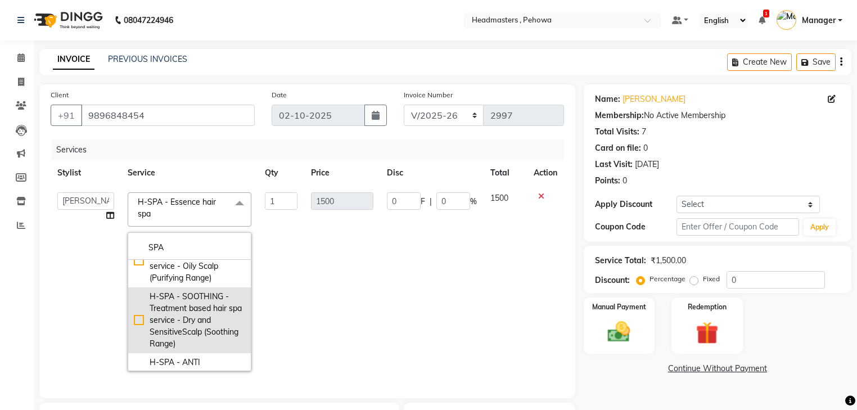
type input "SPA"
click at [207, 329] on div "H-SPA - SOOTHING - Treatment based hair spa service - Dry and SensitiveScalp (S…" at bounding box center [189, 320] width 111 height 59
checkbox input "false"
checkbox input "true"
type input "2000"
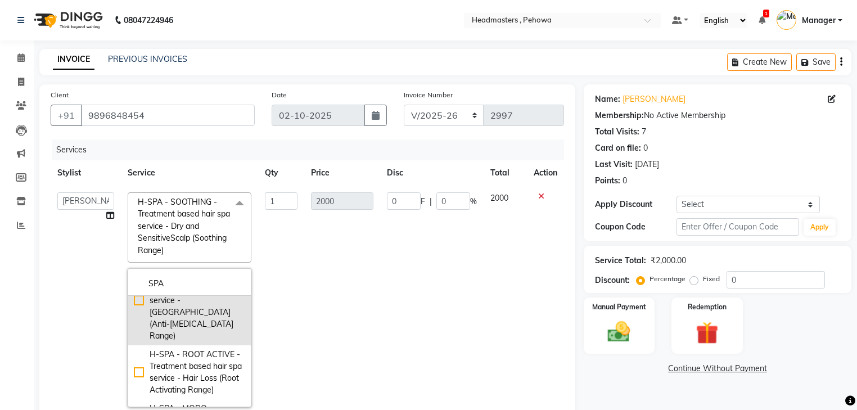
scroll to position [180, 0]
click at [193, 313] on div "H-SPA - ANTI [MEDICAL_DATA] - Treatment based hair spa service - [GEOGRAPHIC_DA…" at bounding box center [189, 298] width 111 height 83
checkbox input "false"
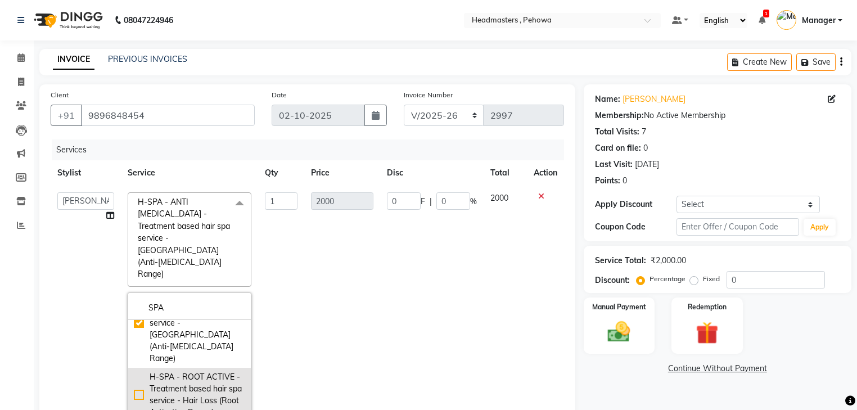
click at [178, 371] on div "H-SPA - ROOT ACTIVE - Treatment based hair spa service - Hair Loss (Root Activa…" at bounding box center [189, 394] width 111 height 47
checkbox input "false"
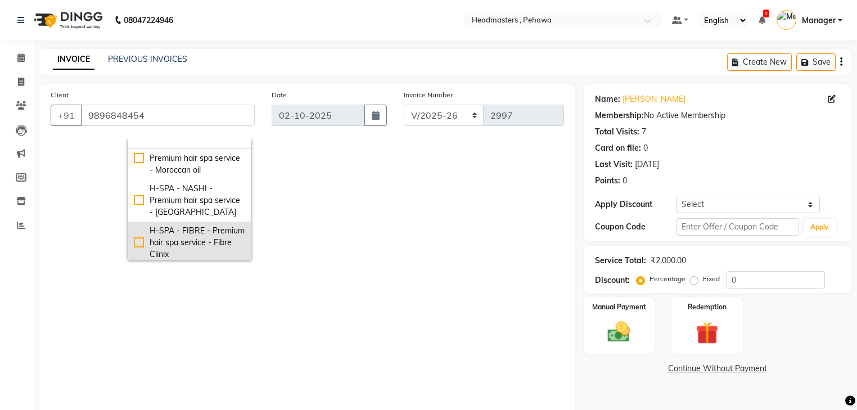
scroll to position [315, 0]
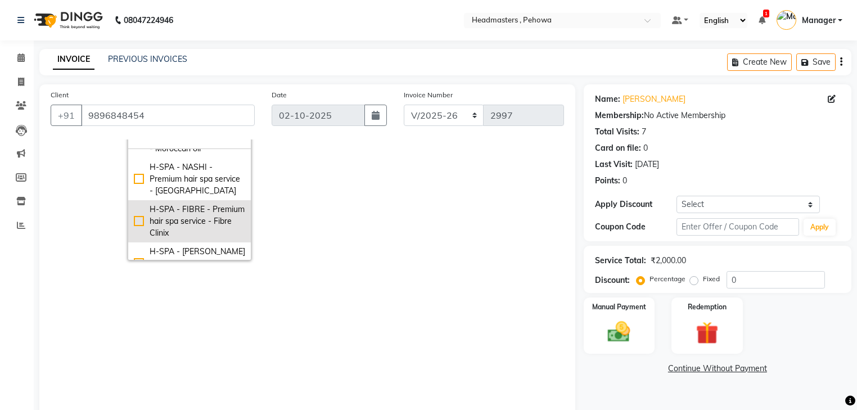
click at [187, 211] on div "H-SPA - FIBRE - Premium hair spa service - Fibre Clinix" at bounding box center [189, 221] width 111 height 35
checkbox input "false"
checkbox input "true"
type input "3000"
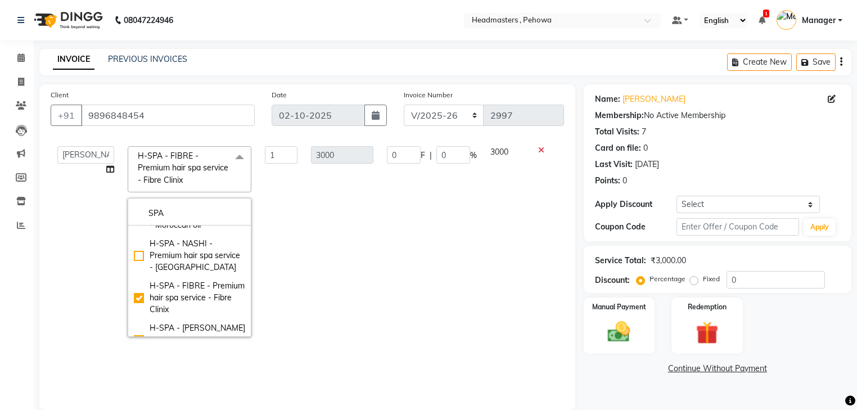
scroll to position [0, 0]
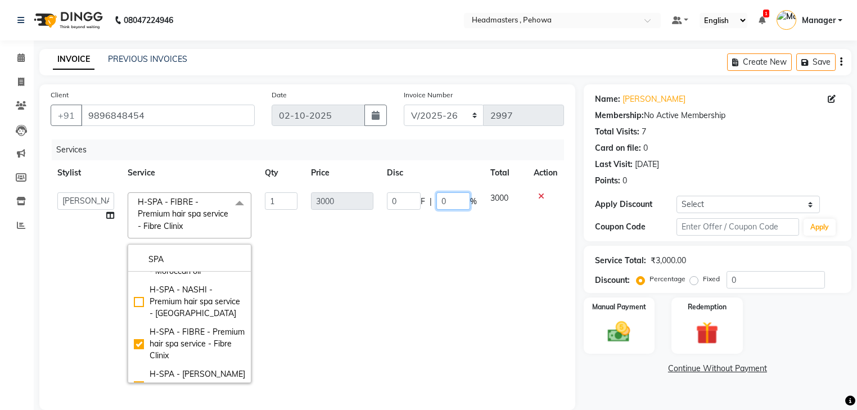
click at [447, 198] on input "0" at bounding box center [453, 200] width 34 height 17
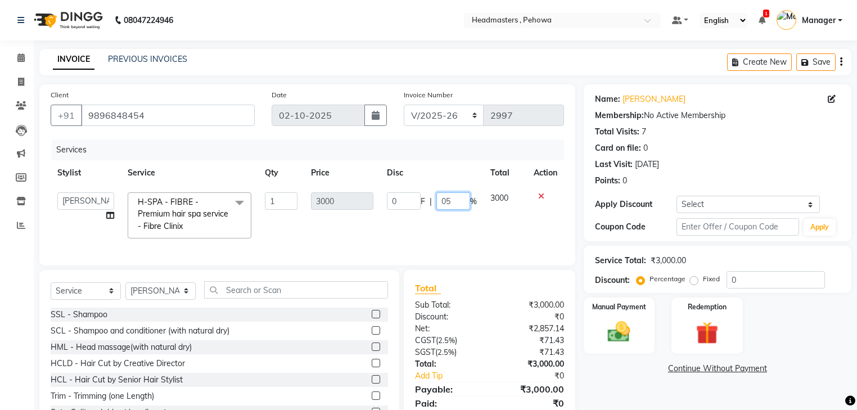
type input "050"
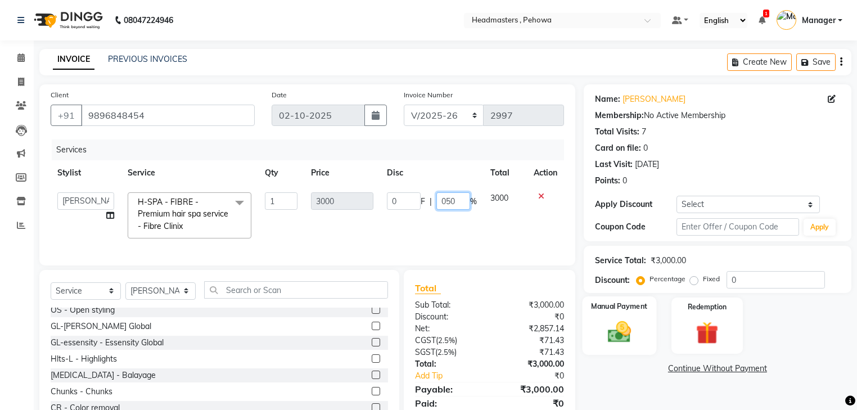
scroll to position [49, 0]
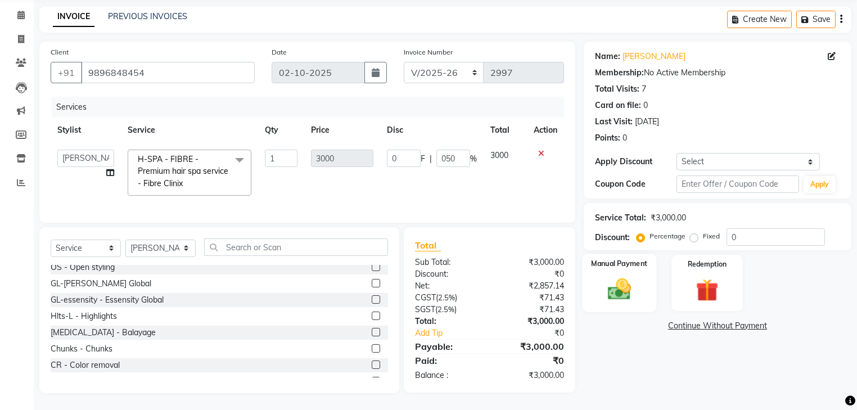
click at [638, 274] on div "Manual Payment" at bounding box center [619, 283] width 74 height 58
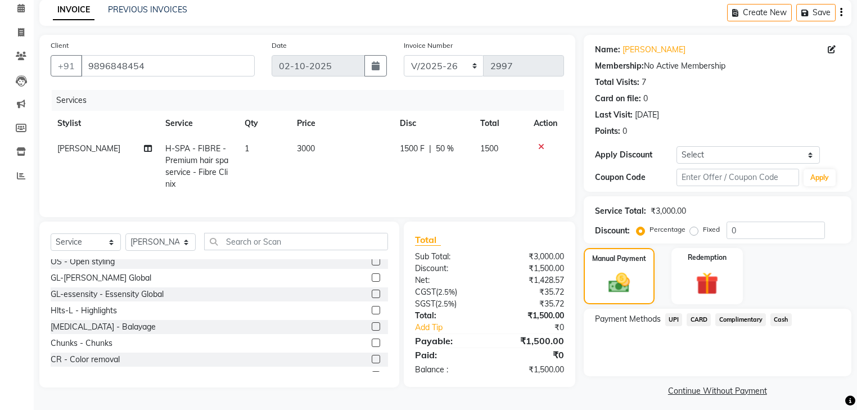
click at [786, 319] on span "Cash" at bounding box center [780, 319] width 21 height 13
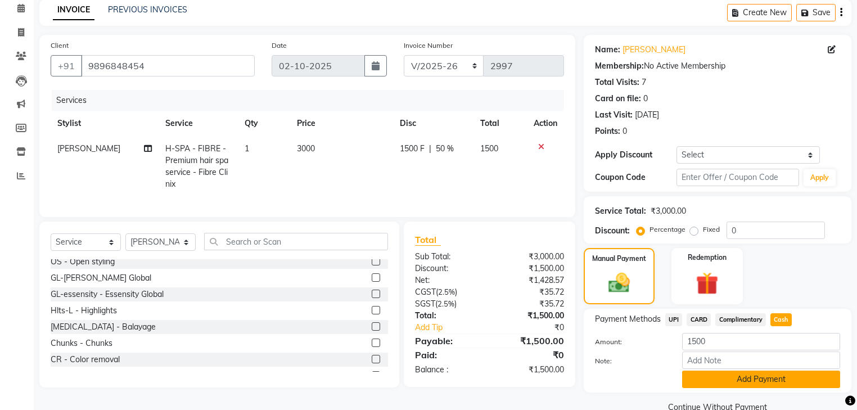
click at [788, 370] on button "Add Payment" at bounding box center [761, 378] width 158 height 17
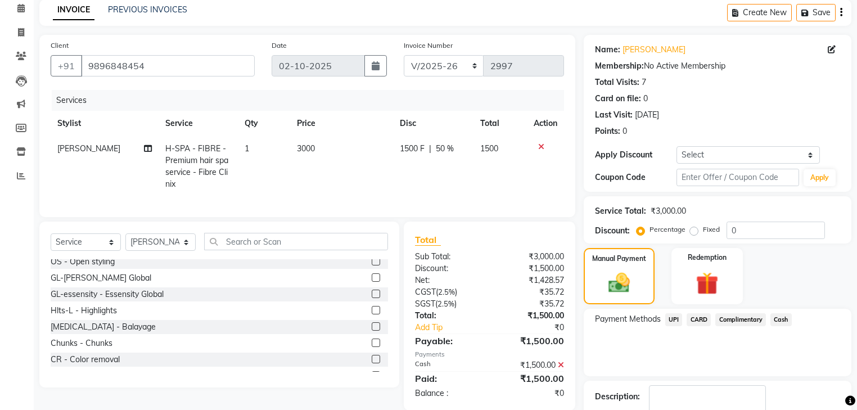
scroll to position [73, 0]
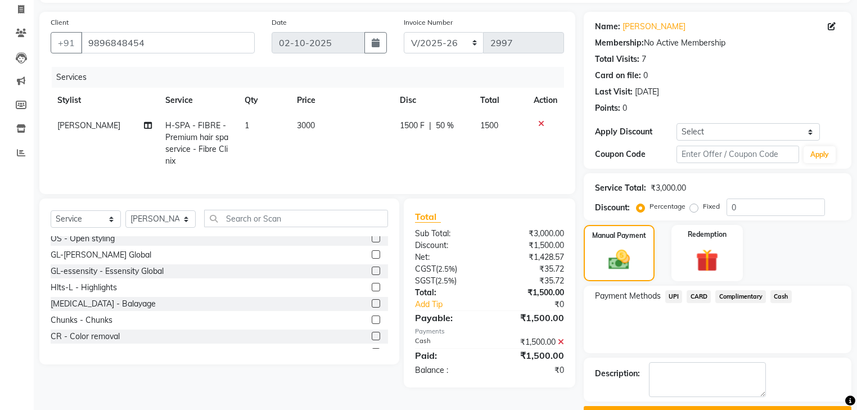
click at [772, 406] on button "Checkout" at bounding box center [718, 414] width 268 height 17
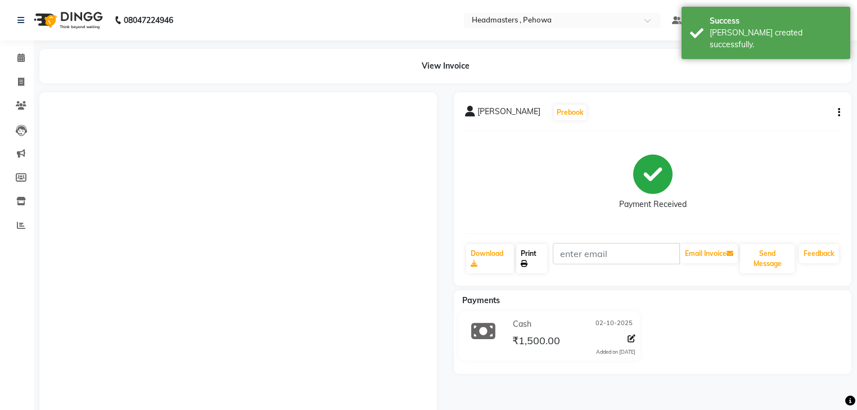
click at [530, 256] on link "Print" at bounding box center [531, 258] width 31 height 29
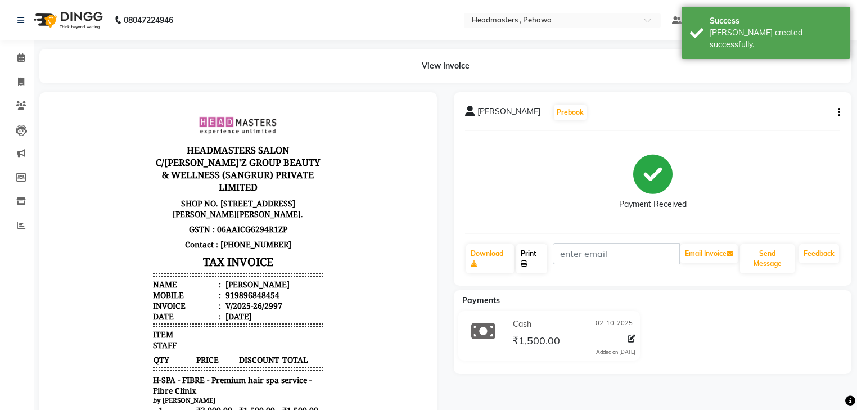
click at [539, 259] on link "Print" at bounding box center [531, 258] width 31 height 29
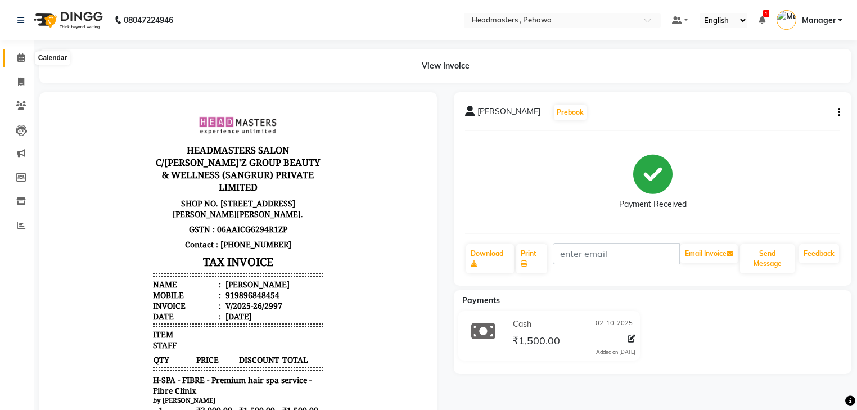
click at [25, 57] on span at bounding box center [21, 58] width 20 height 13
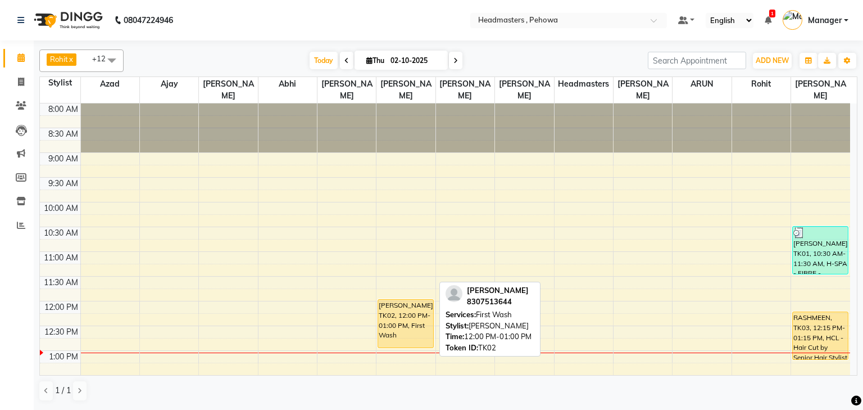
click at [410, 318] on div "[PERSON_NAME], TK02, 12:00 PM-01:00 PM, First Wash" at bounding box center [405, 324] width 55 height 48
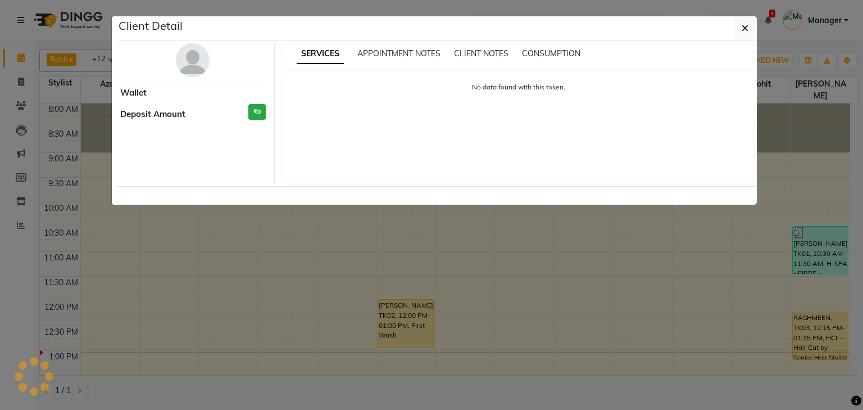
select select "1"
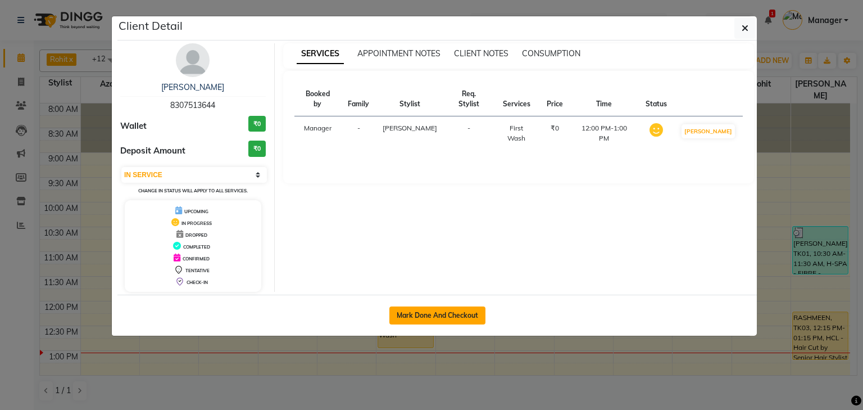
click at [449, 314] on button "Mark Done And Checkout" at bounding box center [438, 315] width 96 height 18
select select "7727"
select select "service"
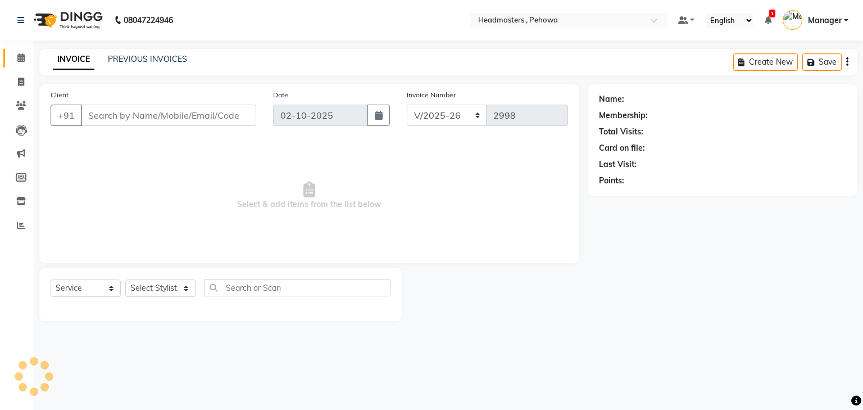
type input "8307513644"
select select "69396"
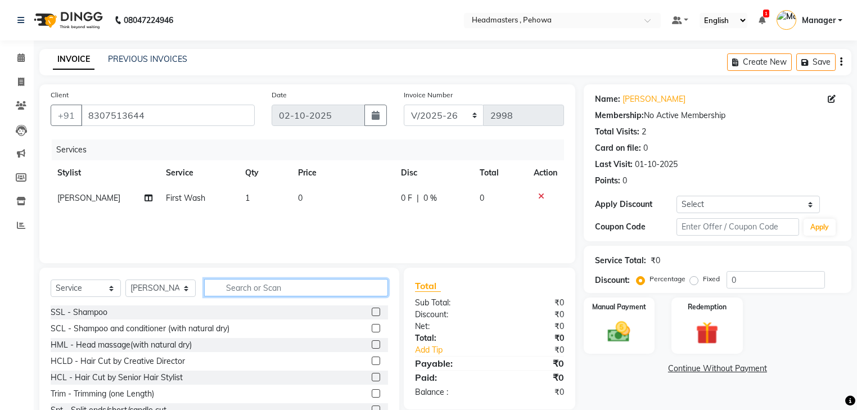
click at [241, 288] on input "text" at bounding box center [296, 287] width 184 height 17
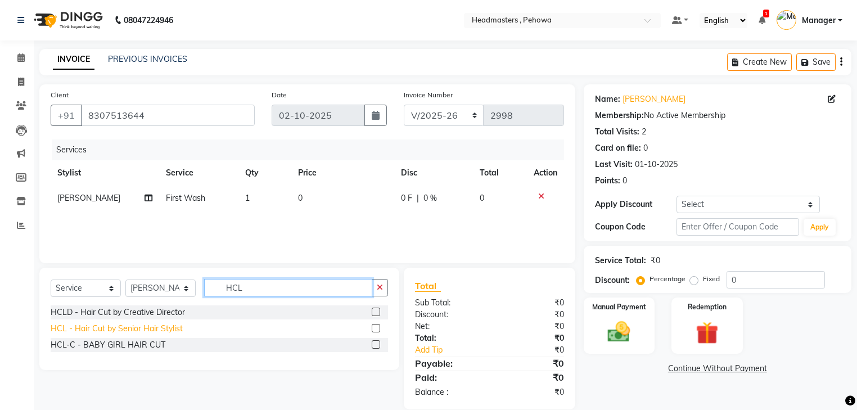
type input "HCL"
click at [157, 332] on div "HCL - Hair Cut by Senior Hair Stylist" at bounding box center [117, 329] width 132 height 12
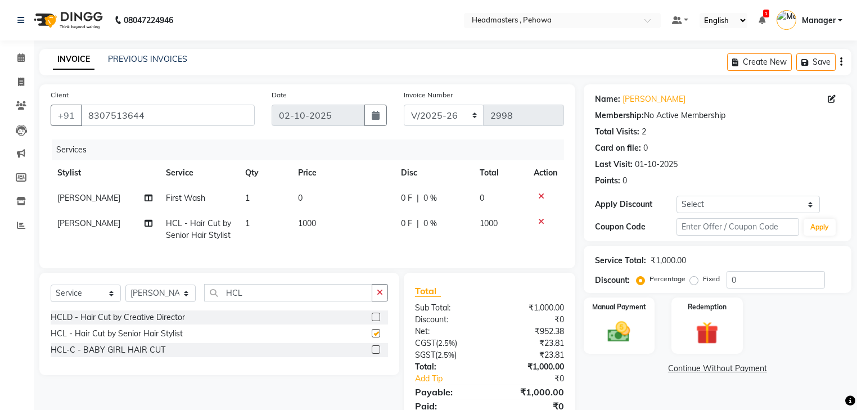
checkbox input "false"
click at [740, 205] on select "Select Coupon → Wrong Job Card Coupon → Complimentary Coupon → Correction Coupo…" at bounding box center [747, 204] width 143 height 17
select select "4: Object"
click at [676, 196] on select "Select Coupon → Wrong Job Card Coupon → Complimentary Coupon → Correction Coupo…" at bounding box center [747, 204] width 143 height 17
type input "100"
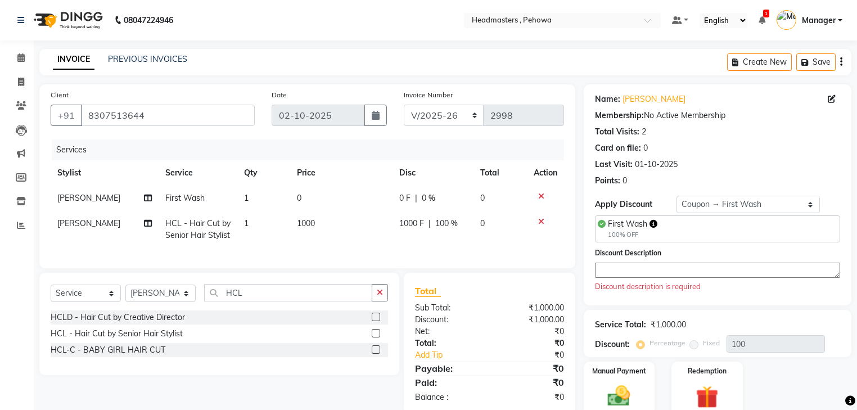
click at [729, 269] on textarea at bounding box center [717, 270] width 245 height 15
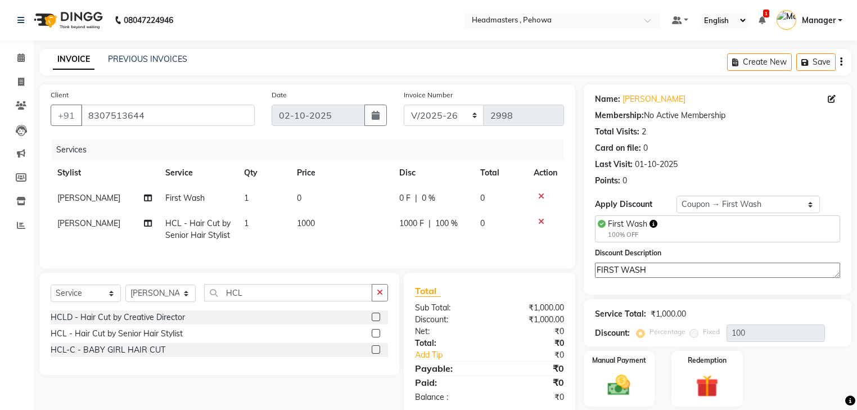
type textarea "FIRST WASH"
click at [445, 227] on span "100 %" at bounding box center [446, 224] width 22 height 12
select select "69396"
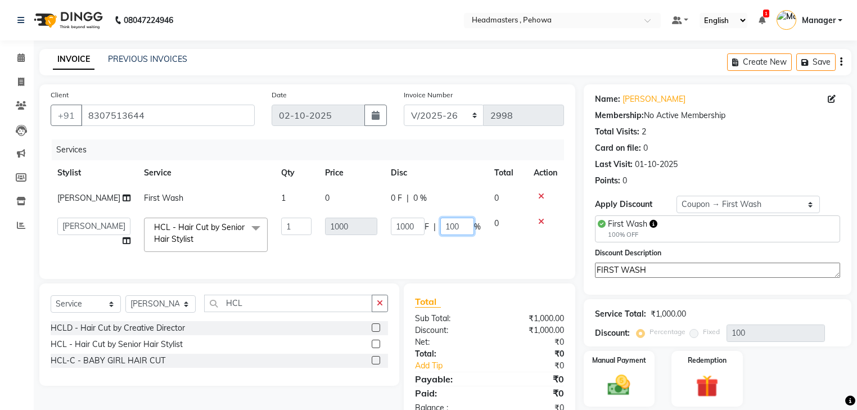
click at [463, 228] on input "100" at bounding box center [457, 226] width 34 height 17
type input "1"
type input "50"
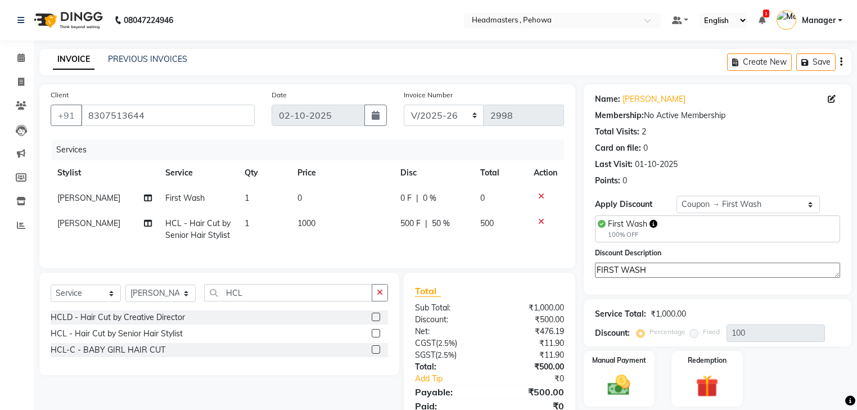
click at [465, 248] on div "Services Stylist Service Qty Price Disc Total Action [PERSON_NAME] First Wash 1…" at bounding box center [307, 197] width 513 height 117
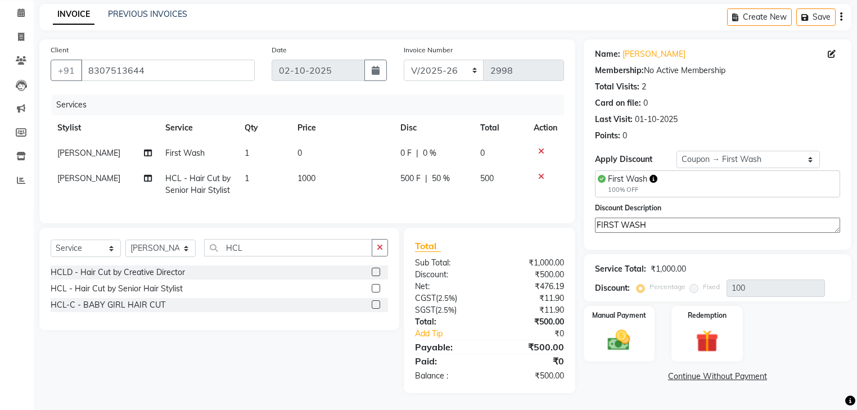
click at [657, 332] on div "Manual Payment Redemption" at bounding box center [717, 334] width 284 height 56
click at [613, 336] on img at bounding box center [619, 340] width 38 height 27
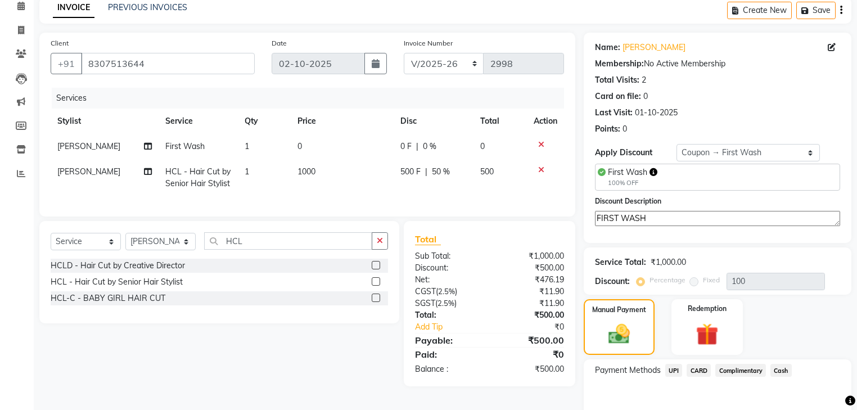
click at [780, 368] on span "Cash" at bounding box center [780, 370] width 21 height 13
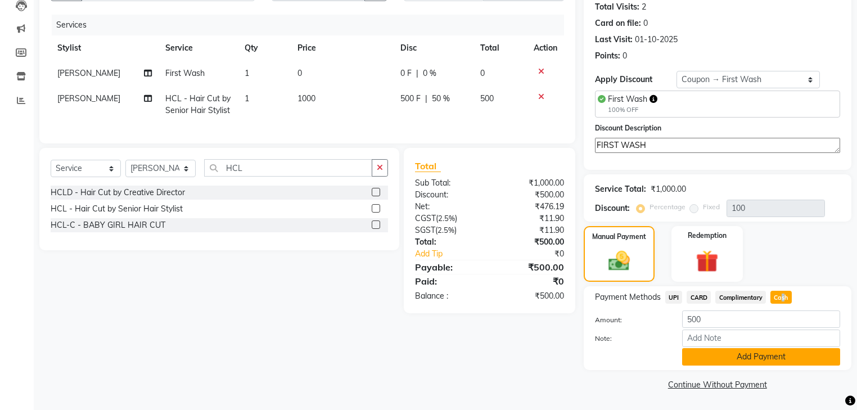
click at [770, 360] on button "Add Payment" at bounding box center [761, 356] width 158 height 17
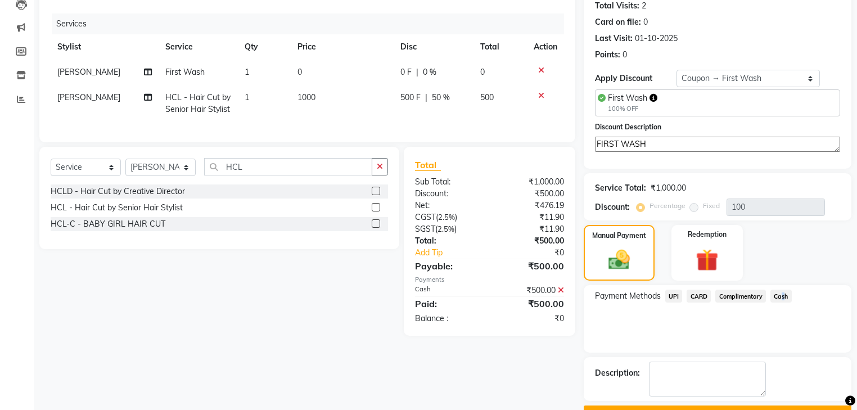
scroll to position [155, 0]
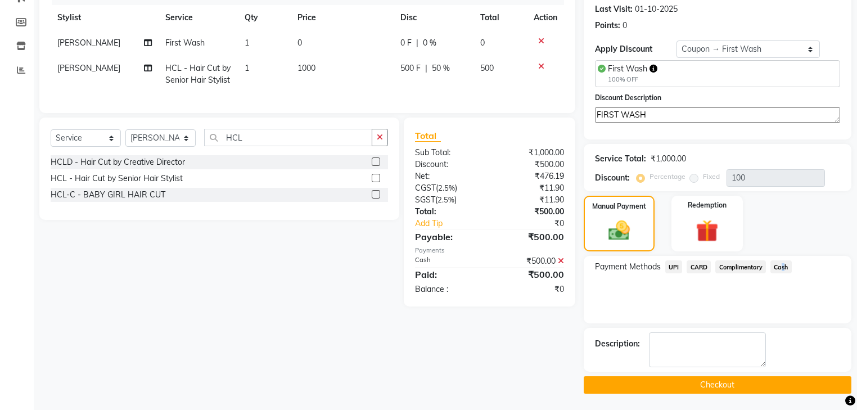
click at [711, 382] on button "Checkout" at bounding box center [718, 384] width 268 height 17
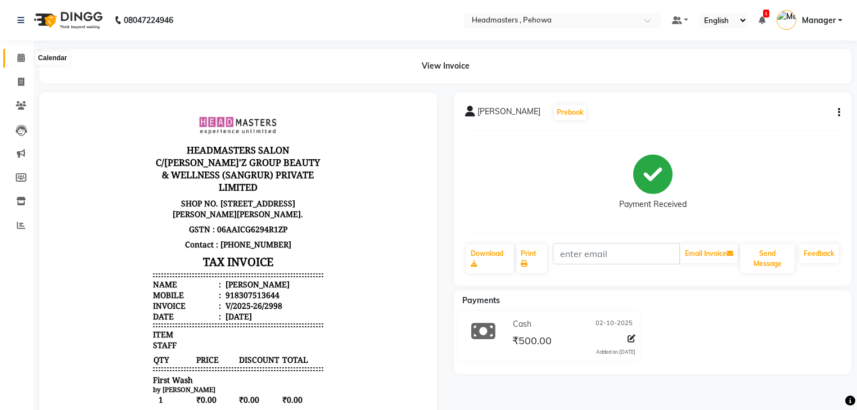
click at [20, 55] on icon at bounding box center [20, 57] width 7 height 8
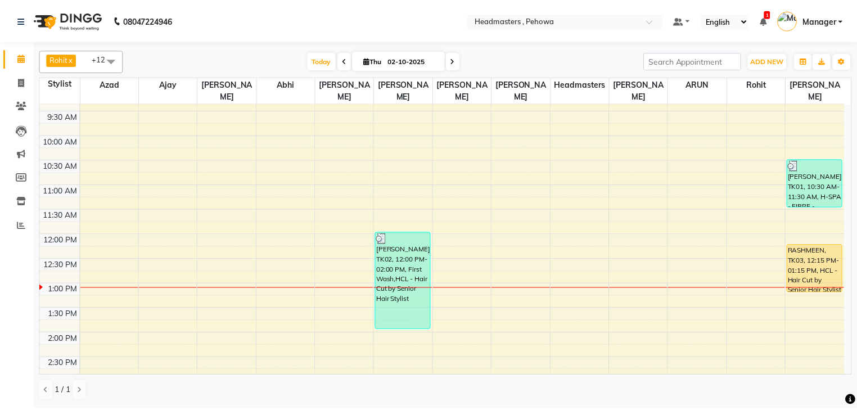
scroll to position [90, 0]
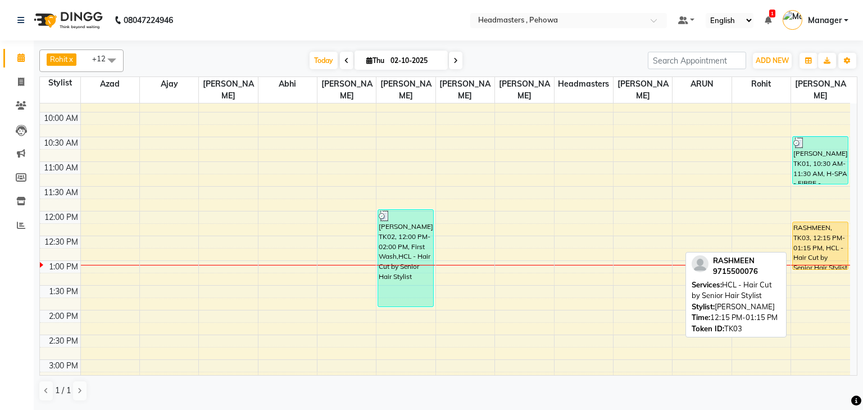
click at [824, 238] on div "RASHMEEN, TK03, 12:15 PM-01:15 PM, HCL - Hair Cut by Senior Hair Stylist" at bounding box center [820, 245] width 55 height 47
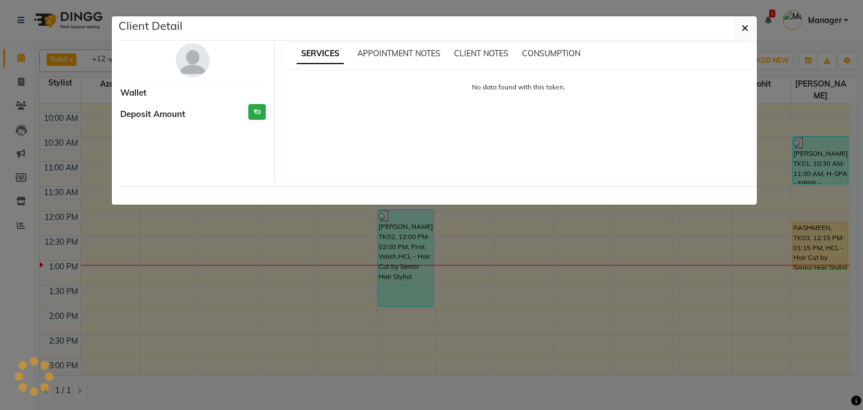
select select "1"
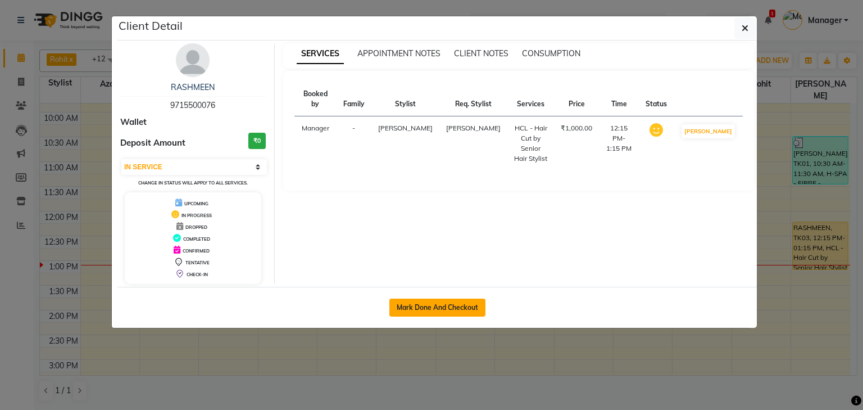
click at [462, 308] on button "Mark Done And Checkout" at bounding box center [438, 308] width 96 height 18
select select "service"
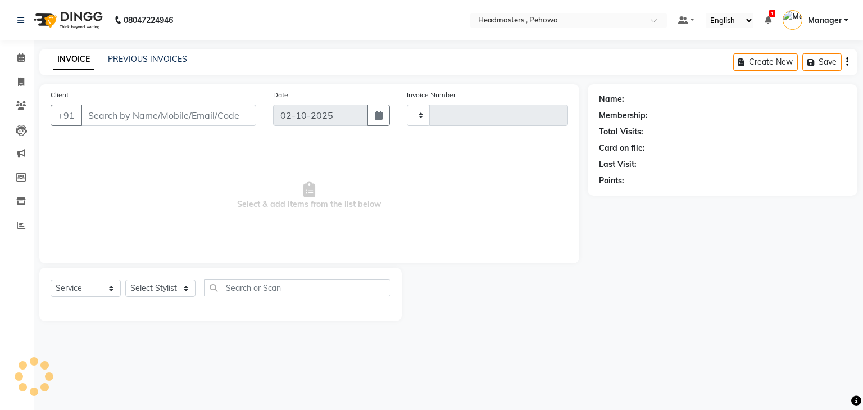
type input "2999"
select select "7727"
type input "9715500076"
select select "88381"
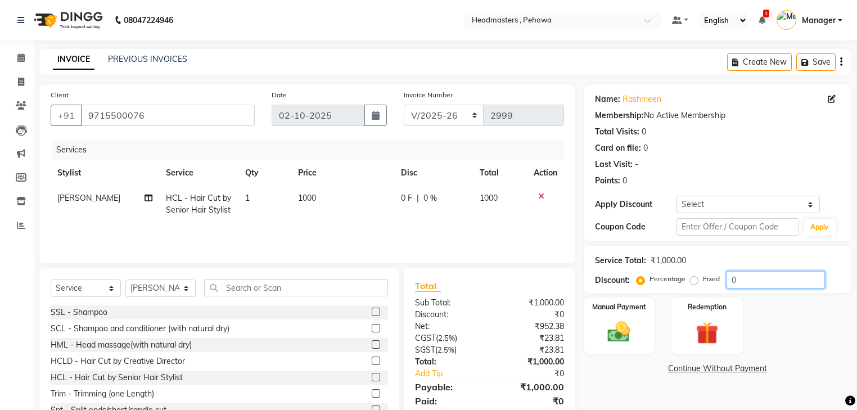
click at [764, 277] on input "0" at bounding box center [775, 279] width 98 height 17
type input "050"
click at [365, 220] on td "1000" at bounding box center [342, 204] width 103 height 37
select select "88381"
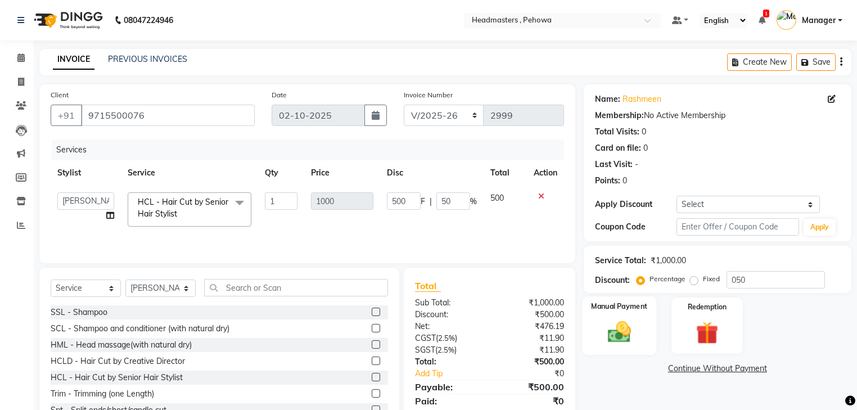
scroll to position [40, 0]
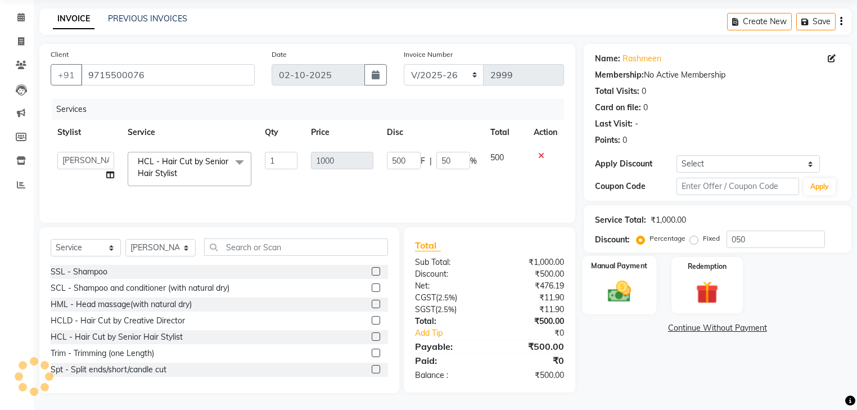
drag, startPoint x: 635, startPoint y: 289, endPoint x: 634, endPoint y: 296, distance: 7.4
click at [635, 290] on img at bounding box center [619, 291] width 38 height 27
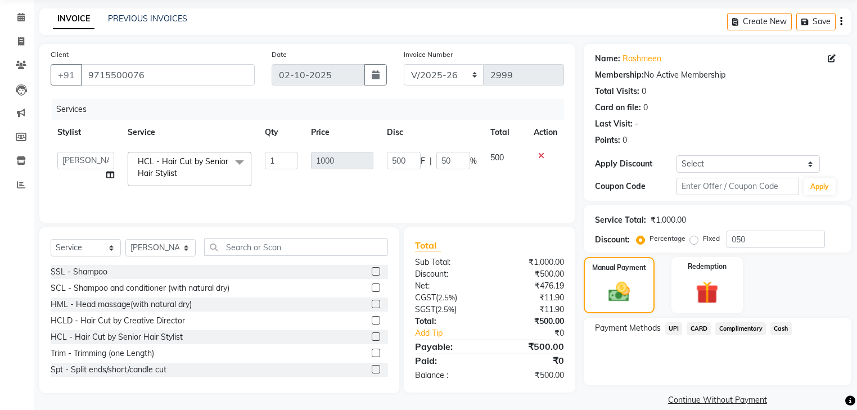
click at [775, 328] on span "Cash" at bounding box center [780, 328] width 21 height 13
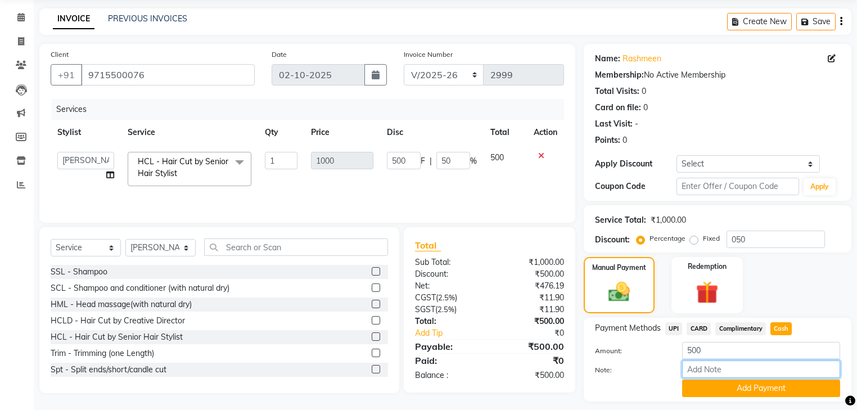
click at [751, 378] on input "Note:" at bounding box center [761, 368] width 158 height 17
click at [751, 385] on button "Add Payment" at bounding box center [761, 387] width 158 height 17
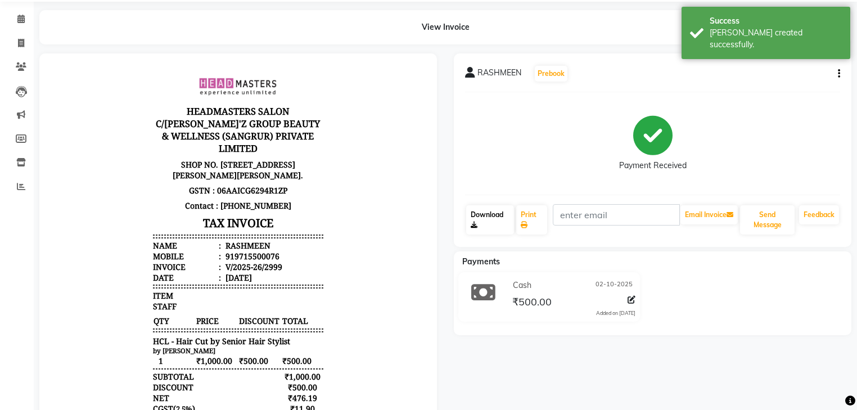
scroll to position [45, 0]
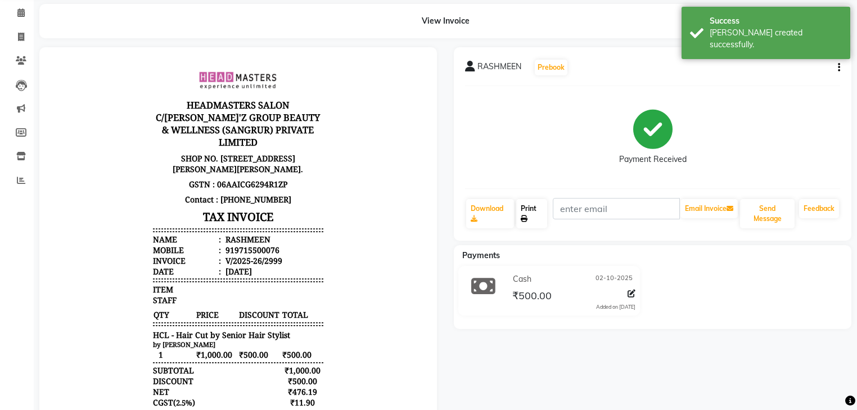
click at [523, 217] on icon at bounding box center [524, 218] width 7 height 7
click at [19, 13] on icon at bounding box center [20, 12] width 7 height 8
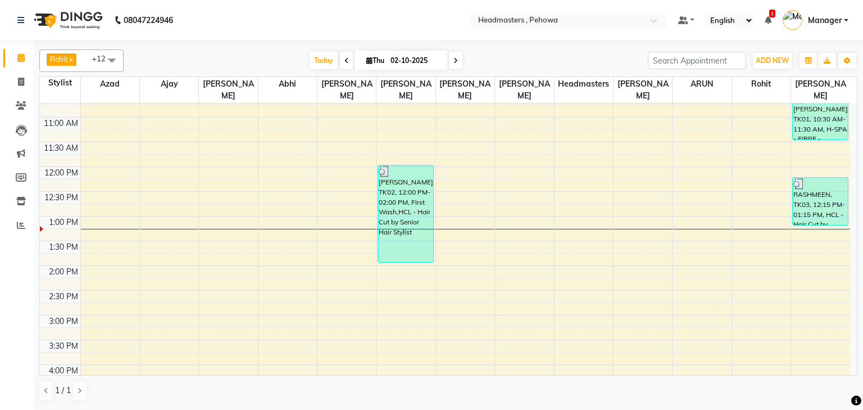
scroll to position [135, 0]
